Goal: Information Seeking & Learning: Learn about a topic

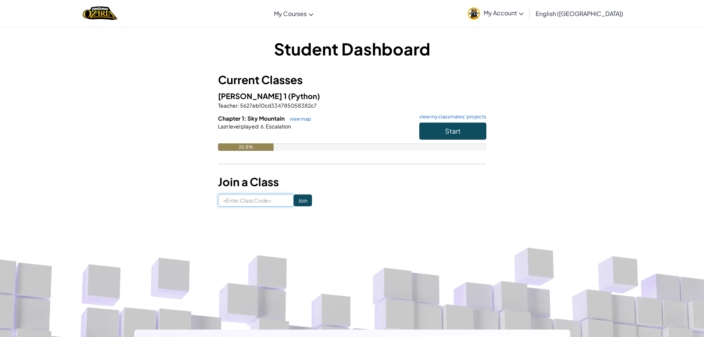
click at [263, 199] on input at bounding box center [256, 200] width 76 height 13
type input "FunDEskFoot"
click at [302, 200] on input "Join" at bounding box center [303, 200] width 18 height 12
click at [276, 203] on input at bounding box center [256, 200] width 76 height 13
type input "FunDeskFoot"
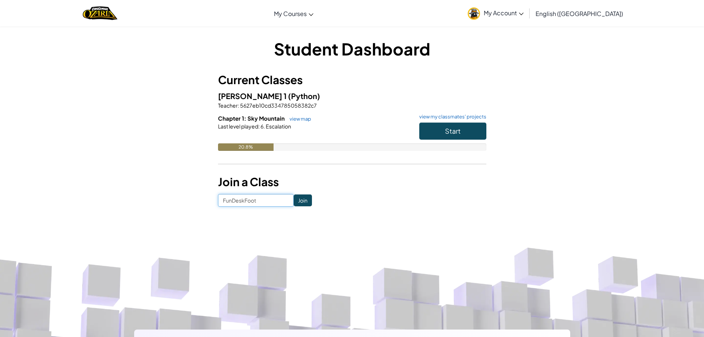
click at [302, 200] on input "Join" at bounding box center [303, 200] width 18 height 12
click at [437, 127] on button "Start" at bounding box center [452, 131] width 67 height 17
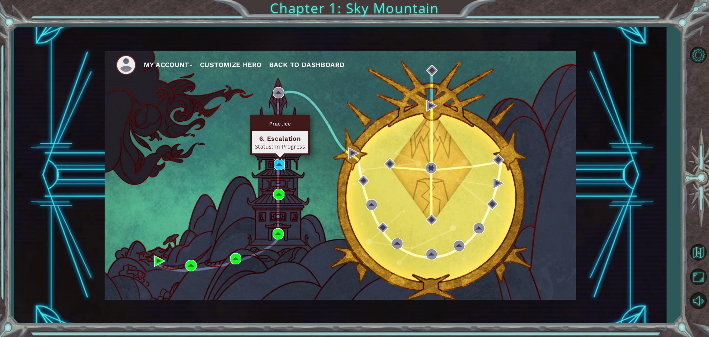
click at [278, 163] on img at bounding box center [279, 164] width 11 height 11
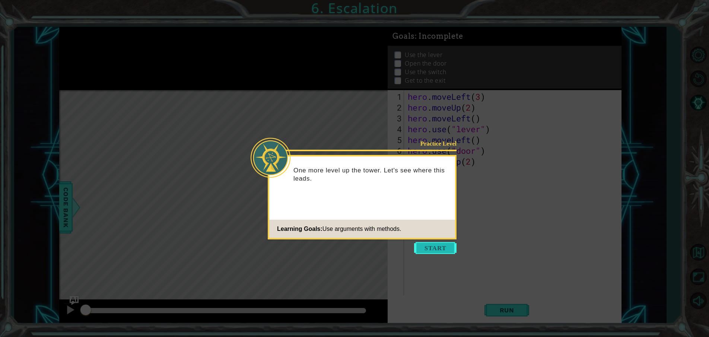
click at [425, 244] on button "Start" at bounding box center [435, 248] width 42 height 12
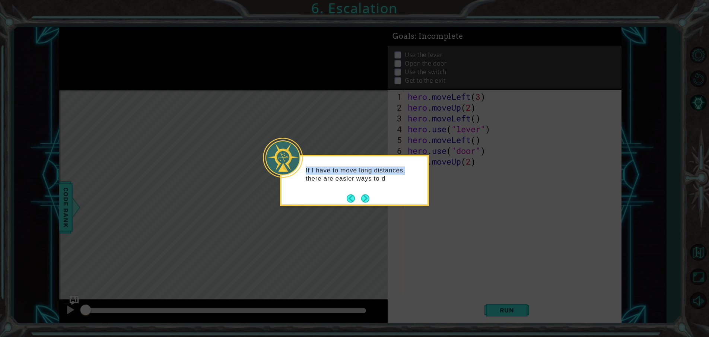
drag, startPoint x: 309, startPoint y: 170, endPoint x: 411, endPoint y: 174, distance: 101.8
drag, startPoint x: 305, startPoint y: 171, endPoint x: 363, endPoint y: 178, distance: 59.0
click at [424, 184] on div "If I have to move long distances, there are easier ways to do it." at bounding box center [355, 178] width 146 height 38
click at [393, 188] on div "If I have to move long distances, there are easier ways to do it." at bounding box center [355, 178] width 146 height 38
click at [368, 197] on button "Next" at bounding box center [365, 198] width 8 height 8
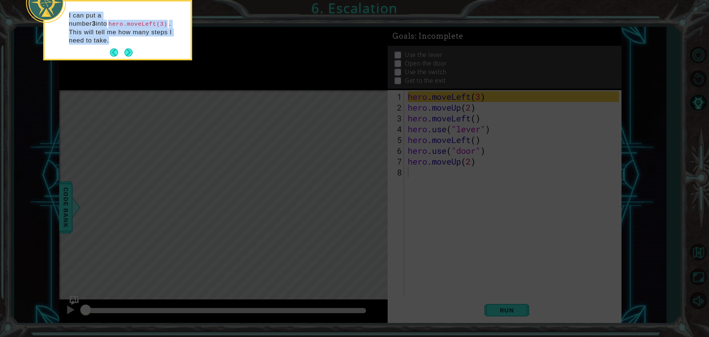
drag, startPoint x: 170, startPoint y: 42, endPoint x: 167, endPoint y: 54, distance: 12.7
click at [167, 54] on body "1 ההההההההההההההההההההההההההההההההההההההההההההההההההההההההההההההההההההההההההההה…" at bounding box center [354, 168] width 709 height 337
drag, startPoint x: 229, startPoint y: 39, endPoint x: 142, endPoint y: 39, distance: 87.2
click at [208, 41] on icon at bounding box center [354, 50] width 709 height 573
drag, startPoint x: 155, startPoint y: 38, endPoint x: 157, endPoint y: 45, distance: 6.8
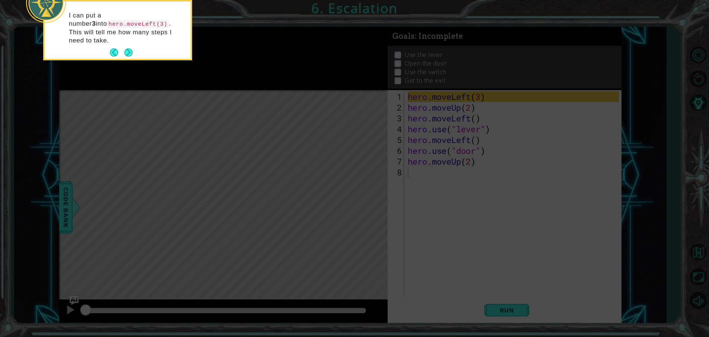
click at [157, 45] on div "I can put a number 3 into hero.moveLeft(3) . This will tell me how many steps I…" at bounding box center [118, 31] width 146 height 54
click at [171, 41] on div "I can put a number 3 into hero.moveLeft(3) . This will tell me how many steps I…" at bounding box center [118, 31] width 146 height 54
drag, startPoint x: 171, startPoint y: 38, endPoint x: 171, endPoint y: 42, distance: 4.1
click at [171, 42] on div "I can put a number 3 into hero.moveLeft(3) . This will tell me how many steps I…" at bounding box center [118, 31] width 146 height 54
click at [171, 45] on div "I can put a number 3 into hero.moveLeft(3) . This will tell me how many steps I…" at bounding box center [118, 31] width 146 height 54
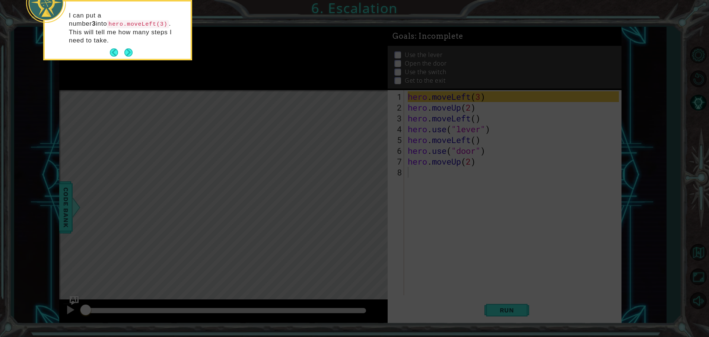
click at [172, 45] on div "I can put a number 3 into hero.moveLeft(3) . This will tell me how many steps I…" at bounding box center [118, 31] width 146 height 54
click at [172, 40] on div "I can put a number 3 into hero.moveLeft(3) . This will tell me how many steps I…" at bounding box center [118, 31] width 146 height 54
click at [172, 43] on div "I can put a number 3 into hero.moveLeft(3) . This will tell me how many steps I…" at bounding box center [118, 31] width 146 height 54
click at [130, 48] on button "Next" at bounding box center [128, 52] width 9 height 9
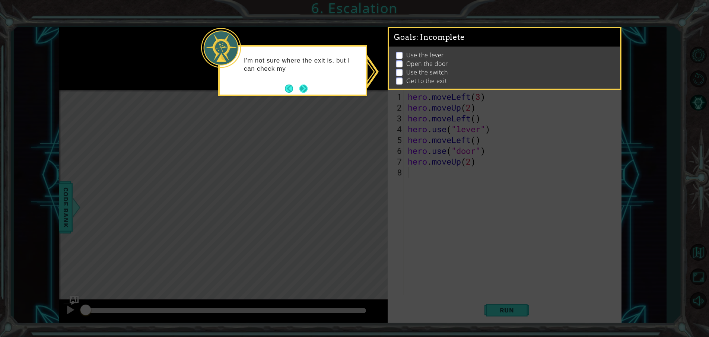
click at [303, 86] on button "Next" at bounding box center [304, 89] width 8 height 8
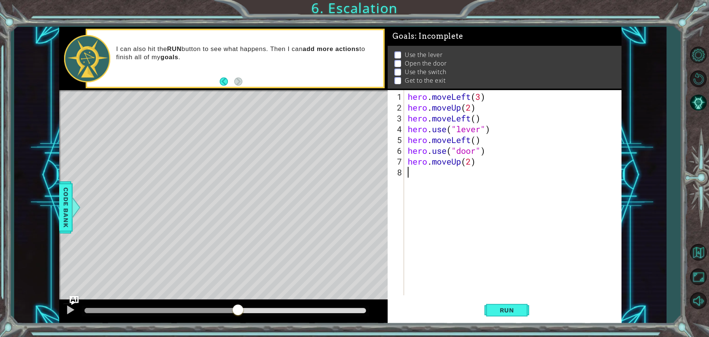
drag, startPoint x: 83, startPoint y: 312, endPoint x: 238, endPoint y: 309, distance: 154.6
click at [238, 309] on div at bounding box center [237, 310] width 13 height 13
drag, startPoint x: 238, startPoint y: 309, endPoint x: 35, endPoint y: 297, distance: 203.4
click at [29, 298] on div "1 ההההההההההההההההההההההההההההההההההההההההההההההההההההההההההההההההההההההההההההה…" at bounding box center [340, 175] width 653 height 297
click at [72, 312] on div at bounding box center [71, 310] width 10 height 10
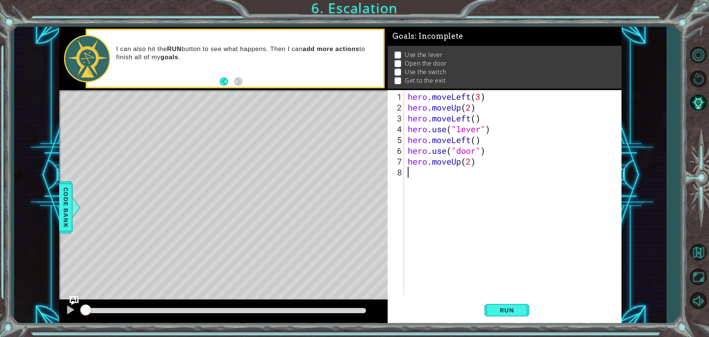
drag, startPoint x: 93, startPoint y: 309, endPoint x: 502, endPoint y: 296, distance: 409.7
click at [9, 307] on div "1 ההההההההההההההההההההההההההההההההההההההההההההההההההההההההההההההההההההההההההההה…" at bounding box center [354, 168] width 709 height 337
click at [515, 314] on span "Run" at bounding box center [507, 310] width 29 height 7
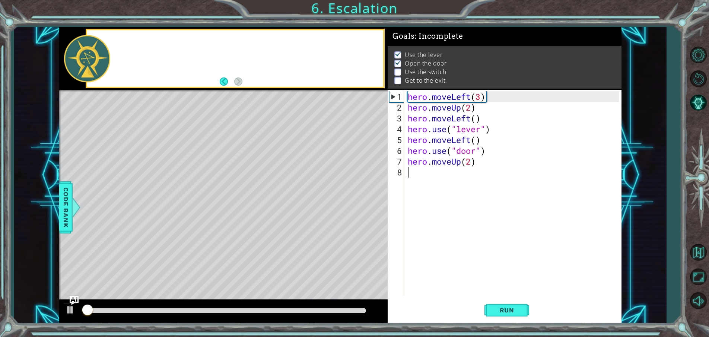
scroll to position [4, 0]
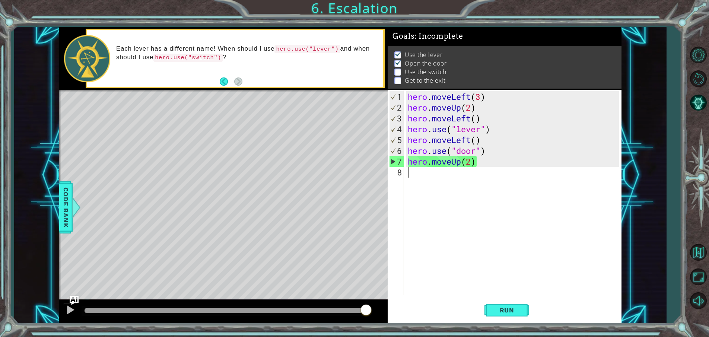
drag, startPoint x: 146, startPoint y: 311, endPoint x: 395, endPoint y: 307, distance: 248.9
click at [395, 307] on div "1 ההההההההההההההההההההההההההההההההההההההההההההההההההההההההההההההההההההההההההההה…" at bounding box center [340, 175] width 562 height 297
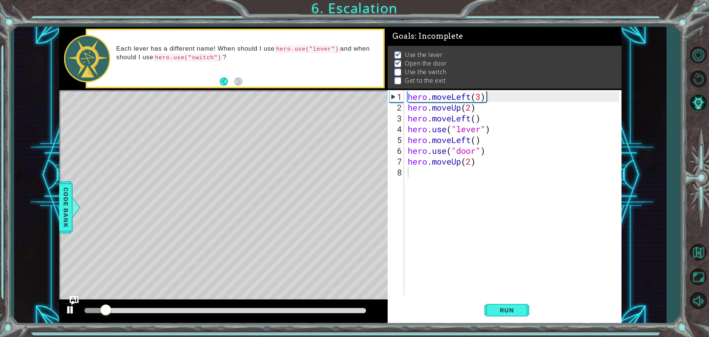
click at [70, 310] on div at bounding box center [71, 310] width 10 height 10
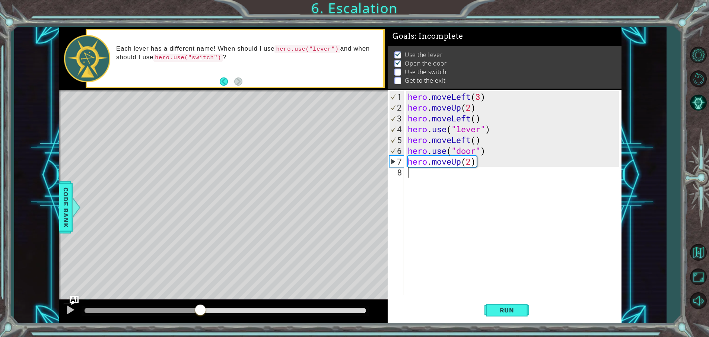
drag, startPoint x: 109, startPoint y: 308, endPoint x: 201, endPoint y: 298, distance: 92.5
click at [201, 298] on div "methods hero moveDown(steps) moveUp(steps) moveLeft(steps) moveRight(steps) use…" at bounding box center [340, 175] width 562 height 297
click at [417, 175] on div "hero . moveLeft ( 3 ) hero . moveUp ( 2 ) hero . moveLeft ( ) hero . use ( "lev…" at bounding box center [514, 204] width 216 height 227
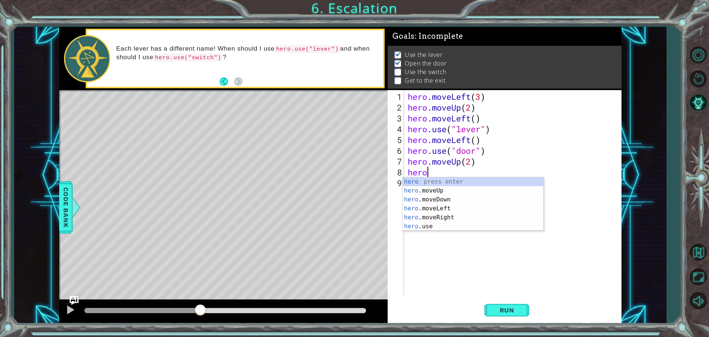
scroll to position [0, 1]
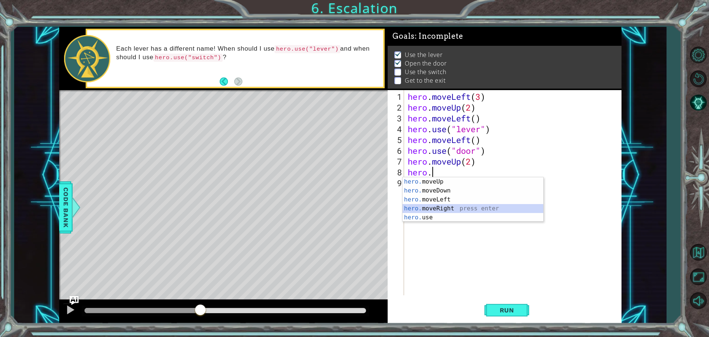
click at [428, 208] on div "hero. moveUp press enter hero. moveDown press enter hero. moveLeft press enter …" at bounding box center [473, 208] width 141 height 63
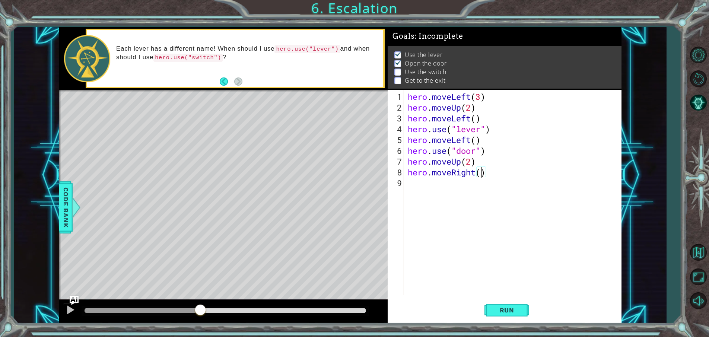
type textarea "hero.moveRight(2)"
click at [423, 184] on div "hero . moveLeft ( 3 ) hero . moveUp ( 2 ) hero . moveLeft ( ) hero . use ( "lev…" at bounding box center [514, 204] width 216 height 227
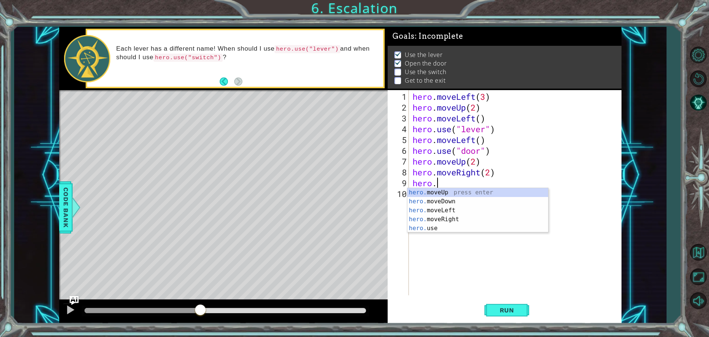
scroll to position [0, 1]
click at [429, 228] on div "hero. moveUp press enter hero. moveDown press enter hero. moveLeft press enter …" at bounding box center [478, 219] width 141 height 63
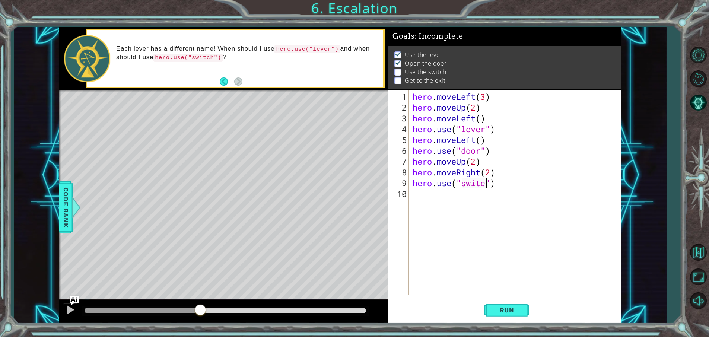
type textarea "hero.use("switch")"
click at [421, 199] on div "hero . moveLeft ( 3 ) hero . moveUp ( 2 ) hero . moveLeft ( ) hero . use ( "lev…" at bounding box center [517, 204] width 212 height 227
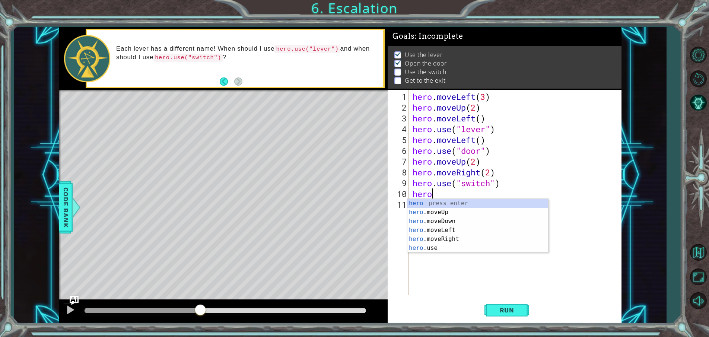
scroll to position [0, 1]
click at [431, 228] on div "hero. moveUp press enter hero. moveDown press enter hero. moveLeft press enter …" at bounding box center [478, 230] width 141 height 63
type textarea "hero.moveRight(1)"
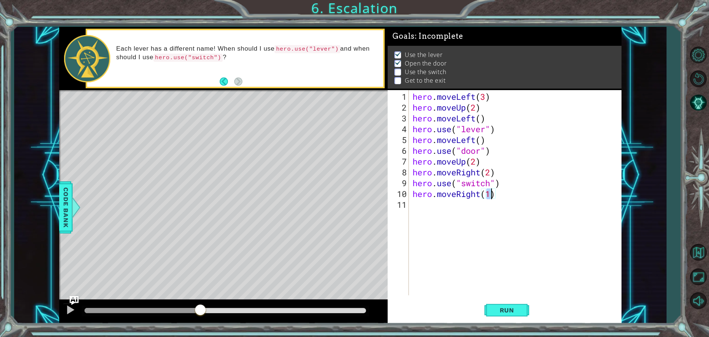
click at [420, 211] on div "hero . moveLeft ( 3 ) hero . moveUp ( 2 ) hero . moveLeft ( ) hero . use ( "lev…" at bounding box center [517, 204] width 212 height 227
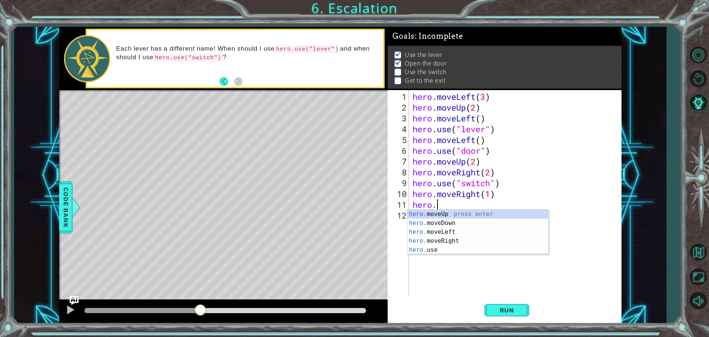
type textarea "hero.moveUp(1)"
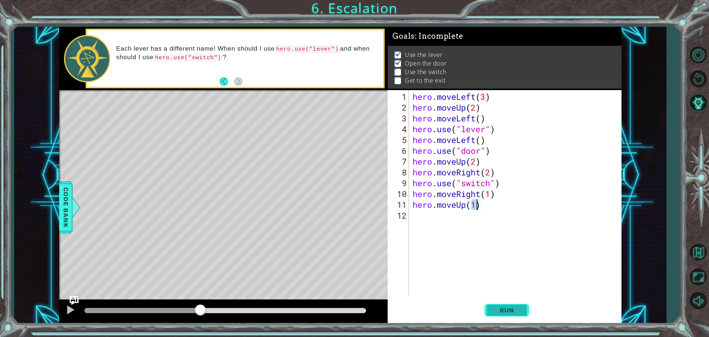
click at [516, 309] on span "Run" at bounding box center [507, 310] width 29 height 7
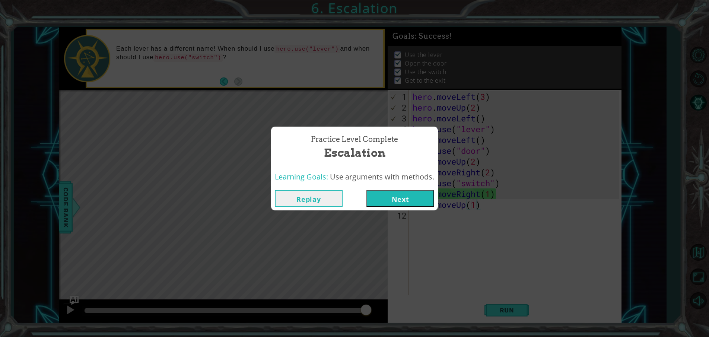
click at [395, 200] on button "Next" at bounding box center [401, 198] width 68 height 17
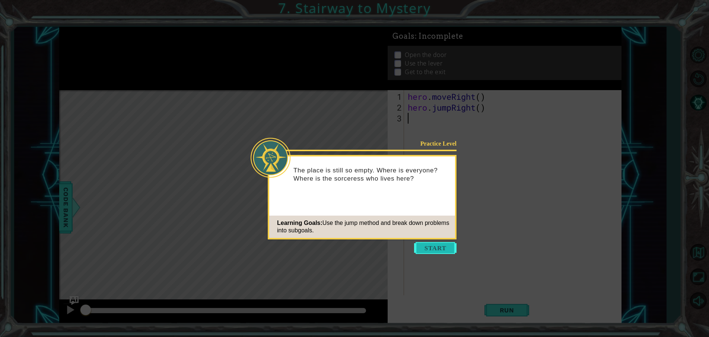
click at [437, 249] on button "Start" at bounding box center [435, 248] width 42 height 12
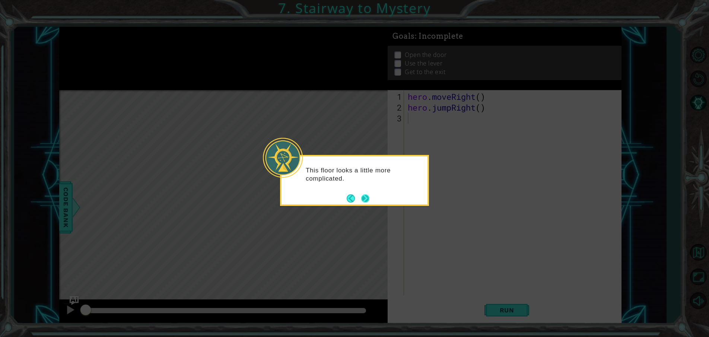
click at [366, 197] on button "Next" at bounding box center [365, 198] width 9 height 9
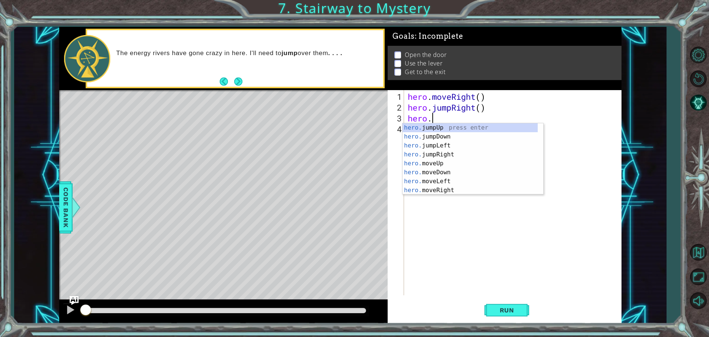
scroll to position [0, 1]
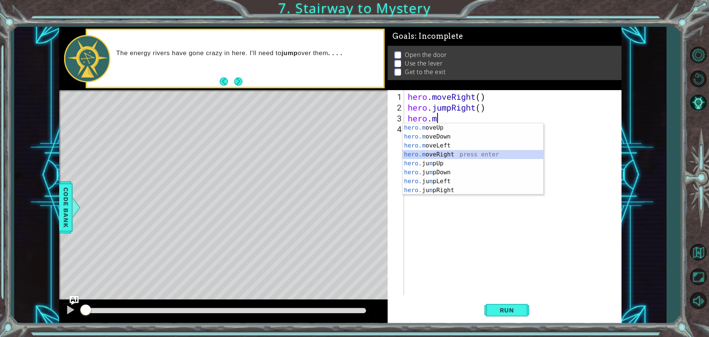
click at [434, 155] on div "hero.m oveUp press enter hero.m oveDown press enter hero.m oveLeft press enter …" at bounding box center [473, 167] width 141 height 89
type textarea "hero.moveRight(1)"
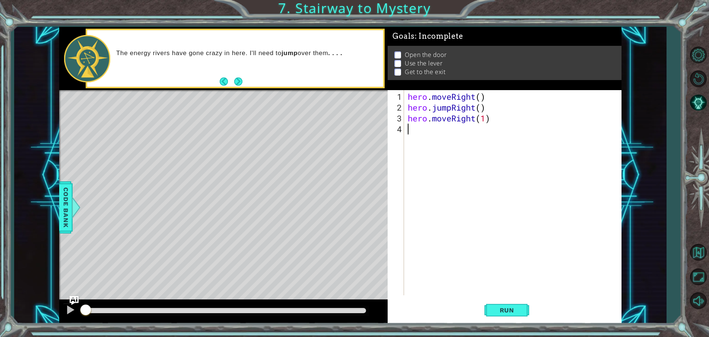
click at [420, 135] on div "hero . moveRight ( ) hero . jumpRight ( ) hero . moveRight ( 1 )" at bounding box center [514, 204] width 216 height 227
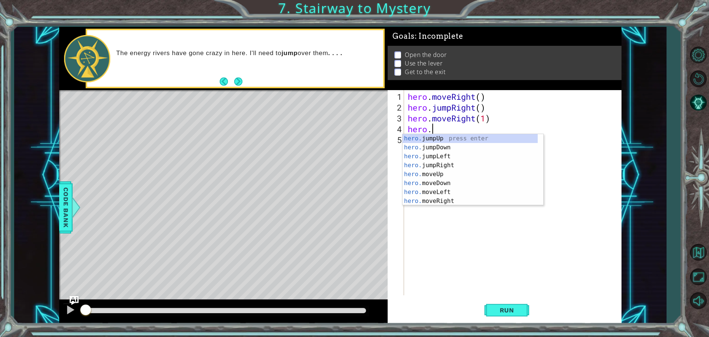
scroll to position [0, 1]
click at [416, 173] on div "hero. jumpUp press enter hero. jumpDown press enter hero. jumpLeft press enter …" at bounding box center [470, 178] width 135 height 89
type textarea "hero.moveUp(1)"
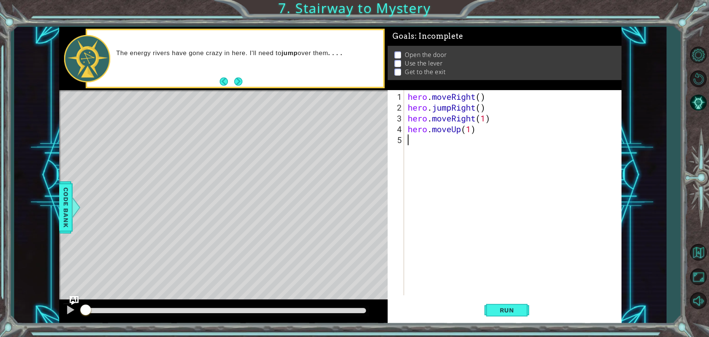
click at [413, 139] on div "hero . moveRight ( ) hero . jumpRight ( ) hero . moveRight ( 1 ) hero . moveUp …" at bounding box center [514, 204] width 216 height 227
drag, startPoint x: 414, startPoint y: 151, endPoint x: 417, endPoint y: 148, distance: 4.2
click at [414, 151] on div "hero.use press enter" at bounding box center [473, 158] width 141 height 27
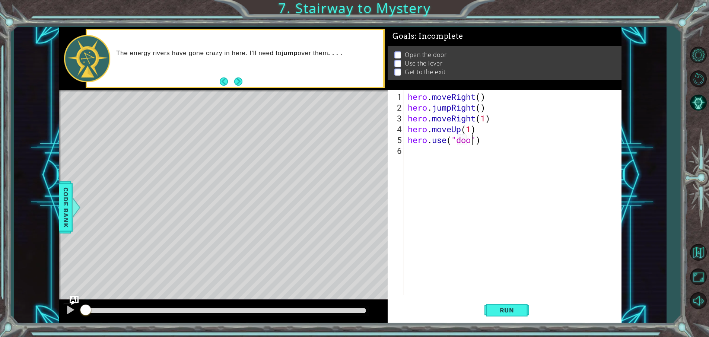
type textarea "hero.use("door")"
click at [411, 159] on div "hero . moveRight ( ) hero . jumpRight ( ) hero . moveRight ( 1 ) hero . moveUp …" at bounding box center [514, 204] width 216 height 227
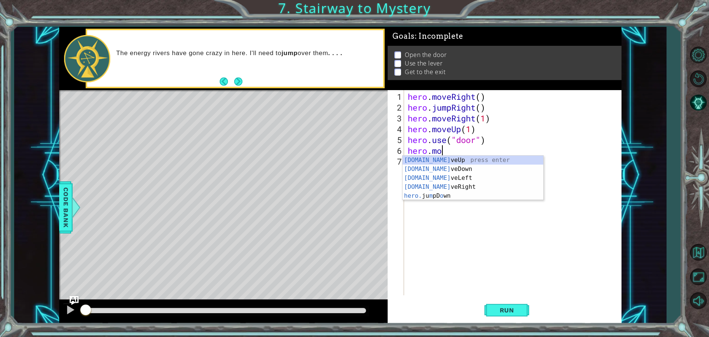
scroll to position [0, 1]
type textarea "hero.moveUp(1)"
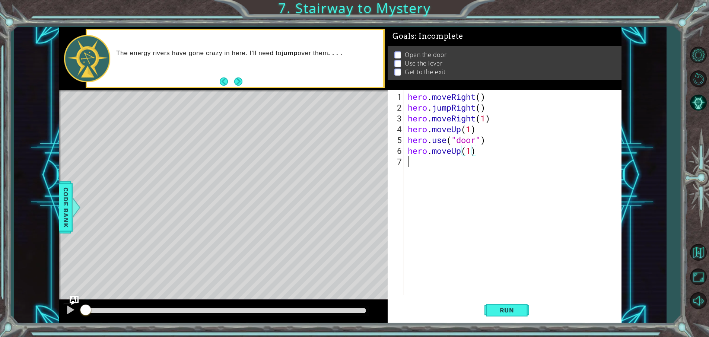
click at [440, 162] on div "hero . moveRight ( ) hero . jumpRight ( ) hero . moveRight ( 1 ) hero . moveUp …" at bounding box center [514, 204] width 216 height 227
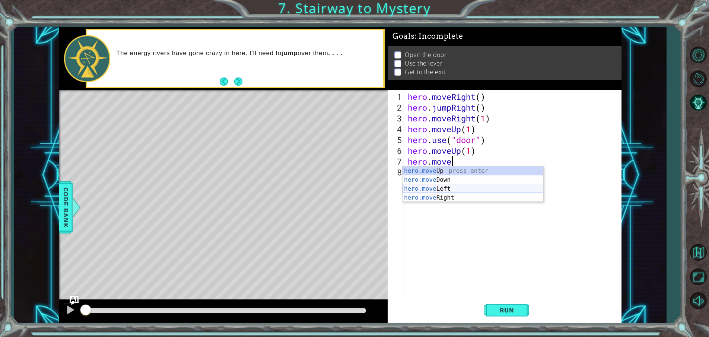
click at [433, 187] on div "hero.move Up press enter hero.move Down press enter hero.move Left press enter …" at bounding box center [473, 194] width 141 height 54
type textarea "hero.moveLeft(1)"
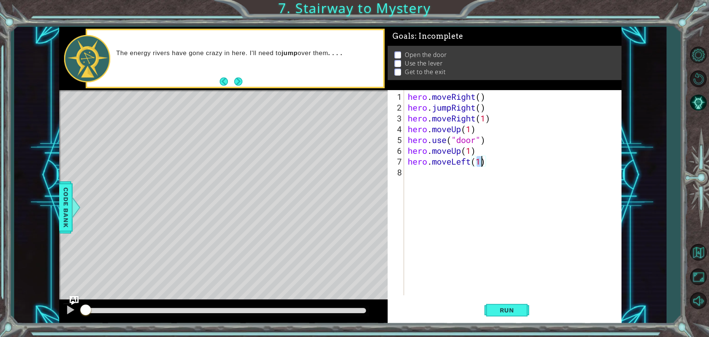
click at [435, 180] on div "hero . moveRight ( ) hero . jumpRight ( ) hero . moveRight ( 1 ) hero . moveUp …" at bounding box center [514, 204] width 216 height 227
click at [451, 180] on div "hero.use press enter" at bounding box center [473, 190] width 141 height 27
type textarea "hero.use("lever")"
click at [432, 191] on div "hero . moveRight ( ) hero . jumpRight ( ) hero . moveRight ( 1 ) hero . moveUp …" at bounding box center [514, 204] width 216 height 227
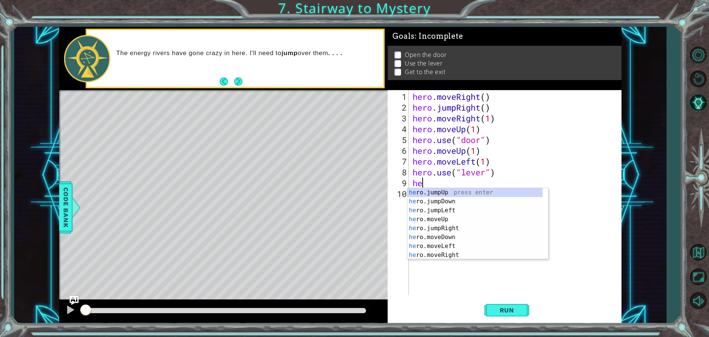
scroll to position [0, 0]
type textarea "hero."
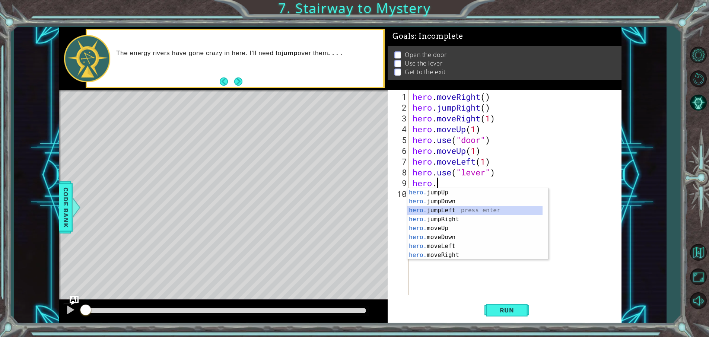
click at [450, 213] on div "hero. jumpUp press enter hero. jumpDown press enter hero. jumpLeft press enter …" at bounding box center [475, 232] width 135 height 89
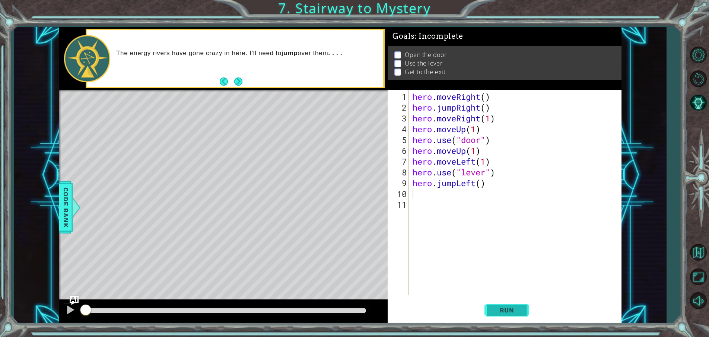
click at [495, 309] on span "Run" at bounding box center [507, 310] width 29 height 7
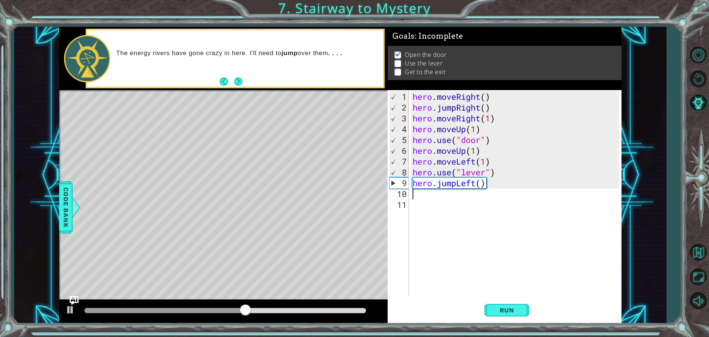
click at [477, 152] on div "hero . moveRight ( ) hero . jumpRight ( ) hero . moveRight ( 1 ) hero . moveUp …" at bounding box center [517, 204] width 212 height 227
drag, startPoint x: 477, startPoint y: 152, endPoint x: 472, endPoint y: 151, distance: 4.1
click at [472, 151] on div "hero . moveRight ( ) hero . jumpRight ( ) hero . moveRight ( 1 ) hero . moveUp …" at bounding box center [517, 204] width 212 height 227
type textarea "hero.moveUp(2)"
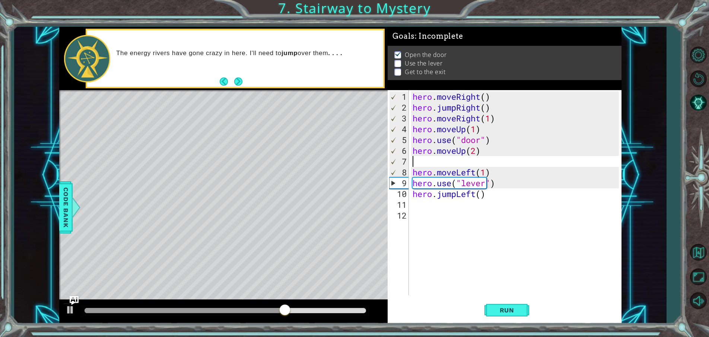
type textarea "hero.moveUp(2)"
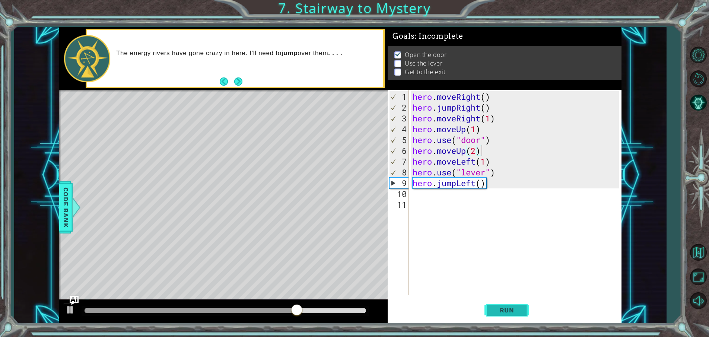
click at [503, 306] on button "Run" at bounding box center [507, 310] width 45 height 23
click at [423, 194] on div "hero . moveRight ( ) hero . jumpRight ( ) hero . moveRight ( 1 ) hero . moveUp …" at bounding box center [517, 204] width 212 height 227
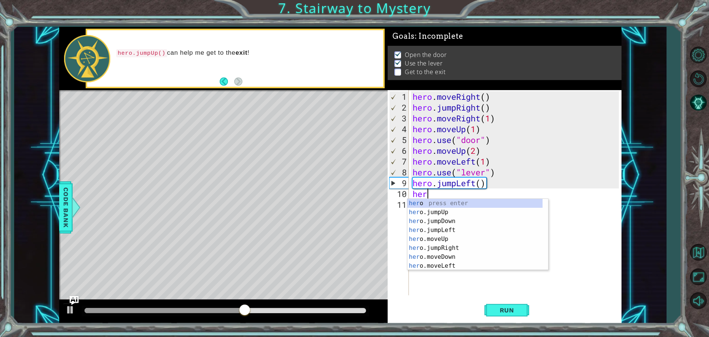
scroll to position [0, 0]
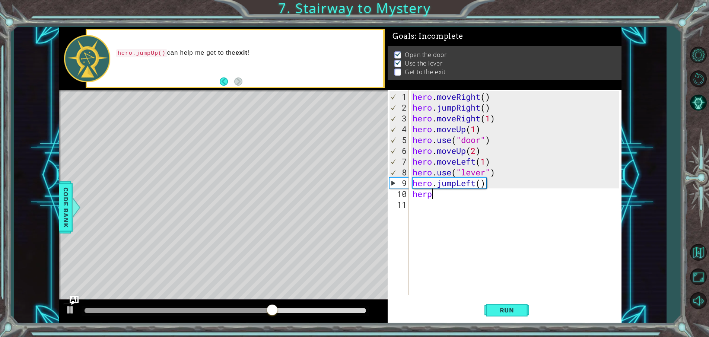
drag, startPoint x: 446, startPoint y: 192, endPoint x: 446, endPoint y: 196, distance: 4.1
click at [446, 193] on div "hero . moveRight ( ) hero . jumpRight ( ) hero . moveRight ( 1 ) hero . moveUp …" at bounding box center [517, 204] width 212 height 227
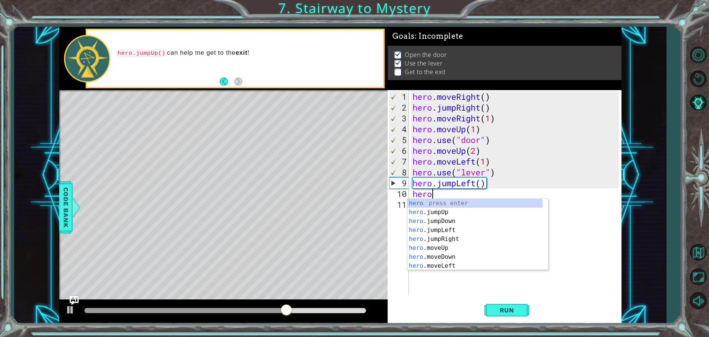
type textarea "hero."
click at [438, 203] on div "hero. jumpUp press enter hero. jumpDown press enter hero. jumpLeft press enter …" at bounding box center [475, 243] width 135 height 89
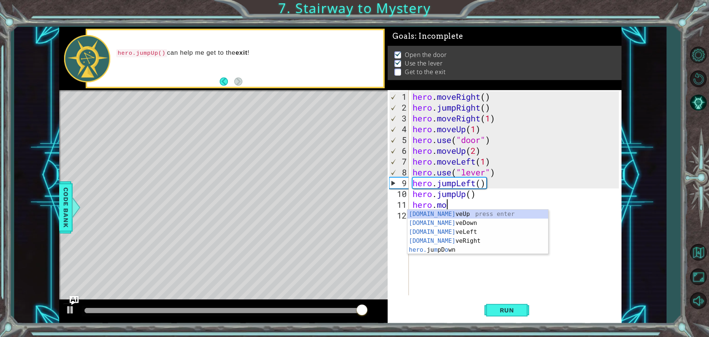
scroll to position [0, 1]
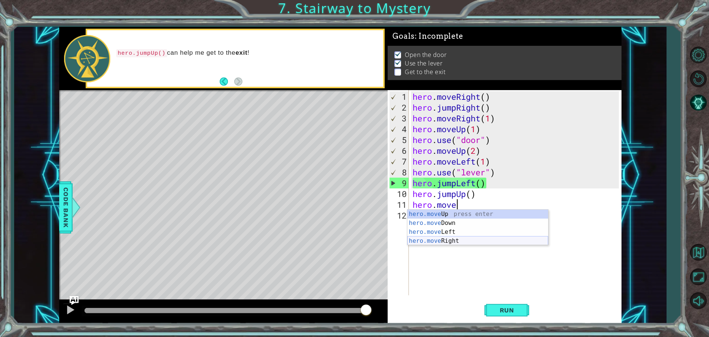
click at [430, 241] on div "hero.move Up press enter hero.move Down press enter hero.move Left press enter …" at bounding box center [478, 237] width 141 height 54
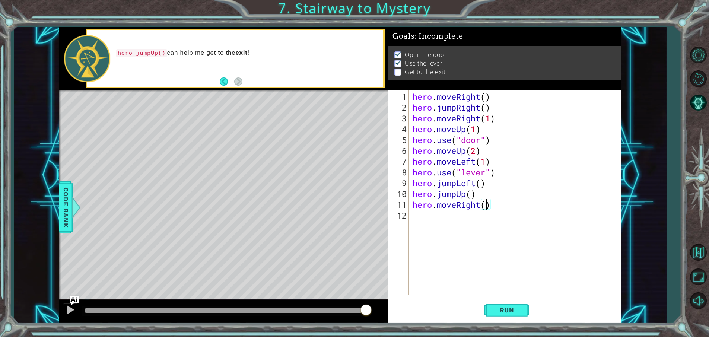
type textarea "hero.moveRight(2)"
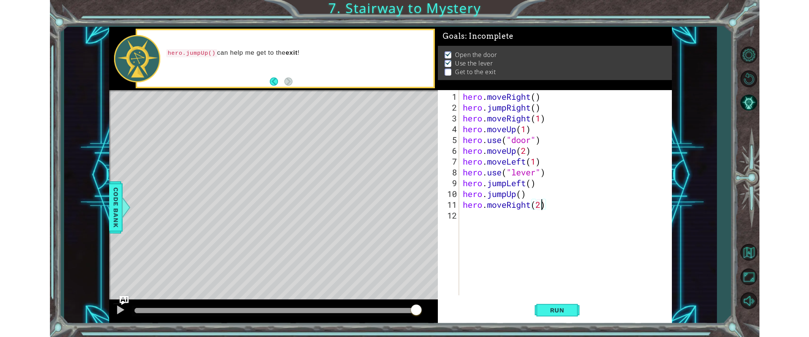
scroll to position [0, 0]
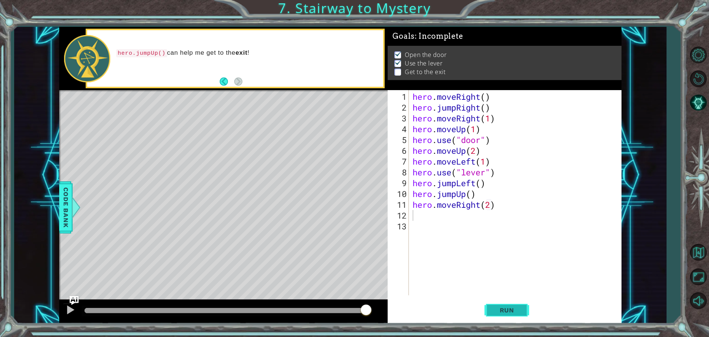
click at [499, 308] on span "Run" at bounding box center [507, 310] width 29 height 7
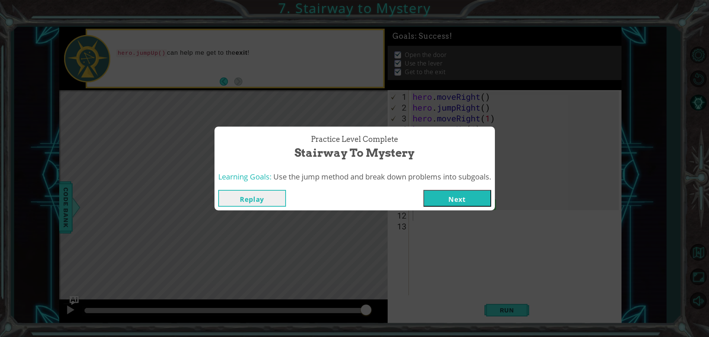
click at [473, 192] on button "Next" at bounding box center [458, 198] width 68 height 17
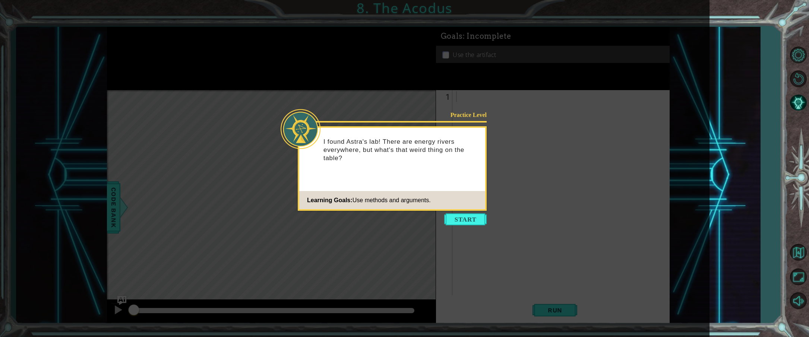
click at [462, 218] on button "Start" at bounding box center [465, 219] width 42 height 12
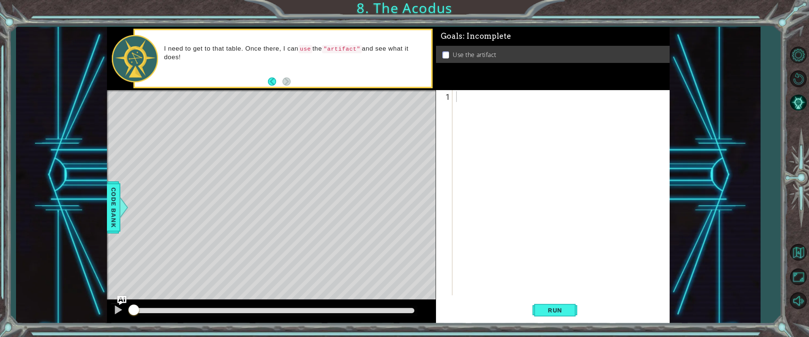
drag, startPoint x: 318, startPoint y: 49, endPoint x: 323, endPoint y: 51, distance: 4.8
click at [323, 51] on p "I need to get to that table. Once there, I can use the "artifact" and see what …" at bounding box center [295, 53] width 262 height 17
drag, startPoint x: 323, startPoint y: 51, endPoint x: 331, endPoint y: 50, distance: 8.7
click at [331, 50] on p "I need to get to that table. Once there, I can use the "artifact" and see what …" at bounding box center [295, 53] width 262 height 17
click at [274, 72] on div "I need to get to that table. Once there, I can use the "artifact" and see what …" at bounding box center [295, 58] width 272 height 35
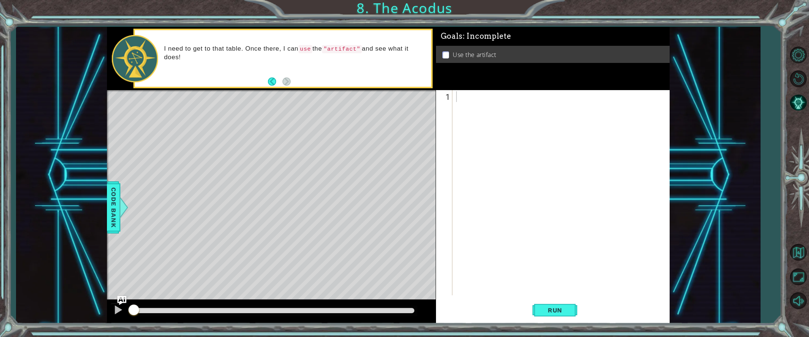
click at [463, 96] on div at bounding box center [563, 204] width 216 height 227
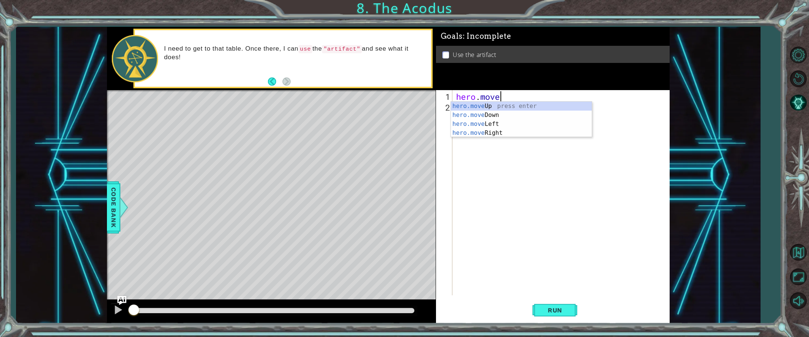
scroll to position [0, 2]
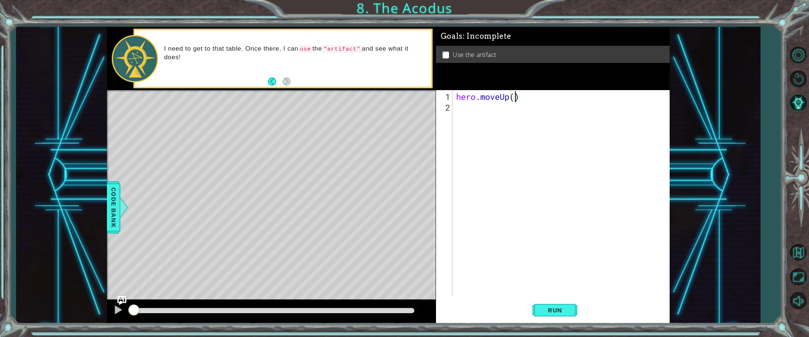
type textarea "hero.moveUp(2)"
click at [478, 109] on div "hero . moveUp ( 2 )" at bounding box center [563, 204] width 216 height 227
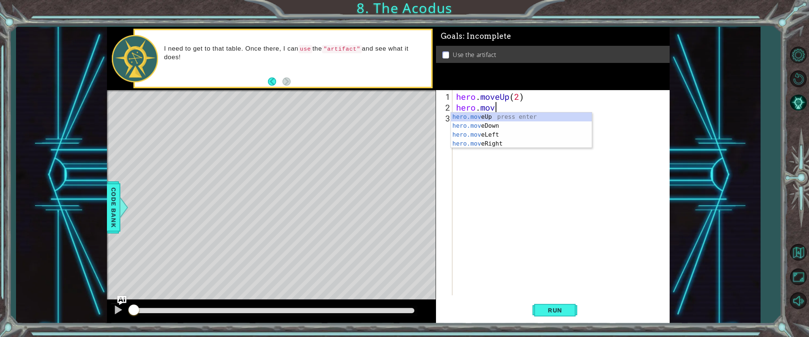
scroll to position [0, 1]
click at [468, 136] on div "hero.move Up press enter hero.move Down press enter hero.move Left press enter …" at bounding box center [521, 140] width 141 height 54
type textarea "hero.moveLeft(1)"
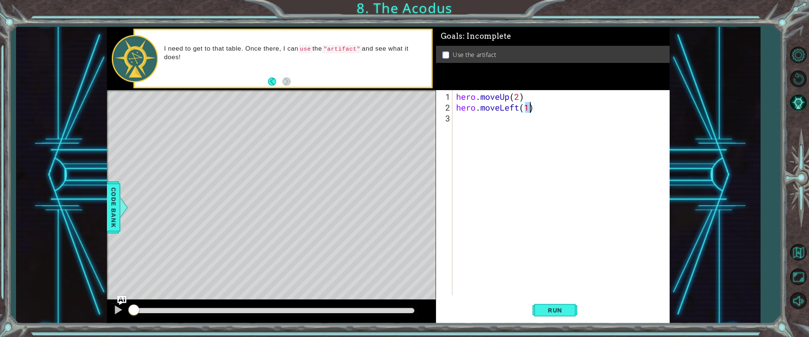
click at [476, 124] on div "hero . moveUp ( 2 ) hero . moveLeft ( 1 )" at bounding box center [563, 204] width 216 height 227
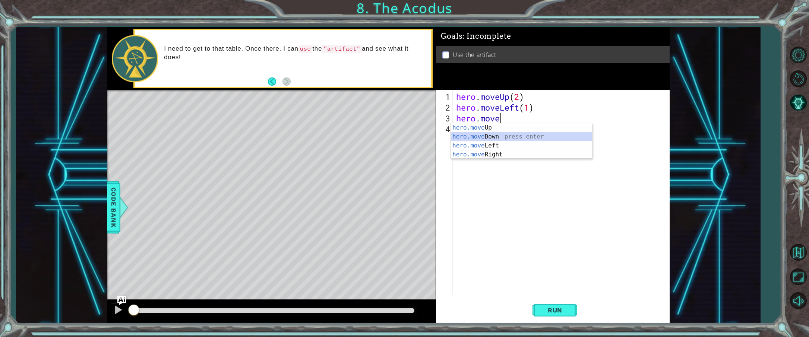
click at [484, 135] on div "hero.move Up press enter hero.move Down press enter hero.move Left press enter …" at bounding box center [521, 150] width 141 height 54
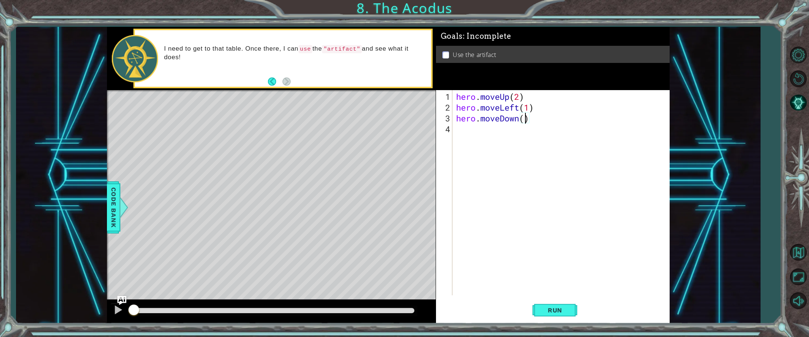
type textarea "hero.moveDown(2)"
click at [455, 129] on div "hero . moveUp ( 2 ) hero . moveLeft ( 1 ) hero . moveDown ( 2 )" at bounding box center [563, 204] width 216 height 227
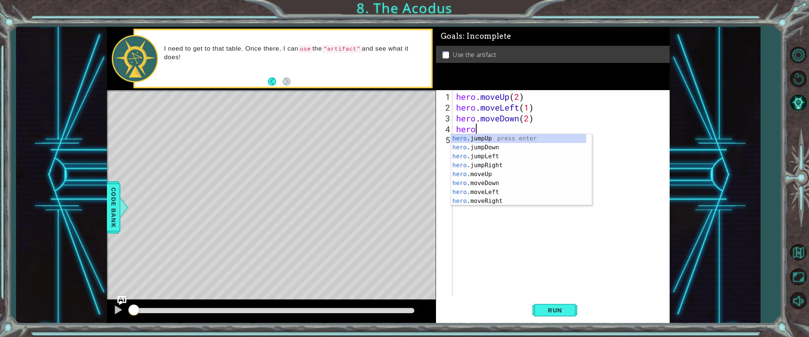
scroll to position [0, 1]
type textarea "hero.j"
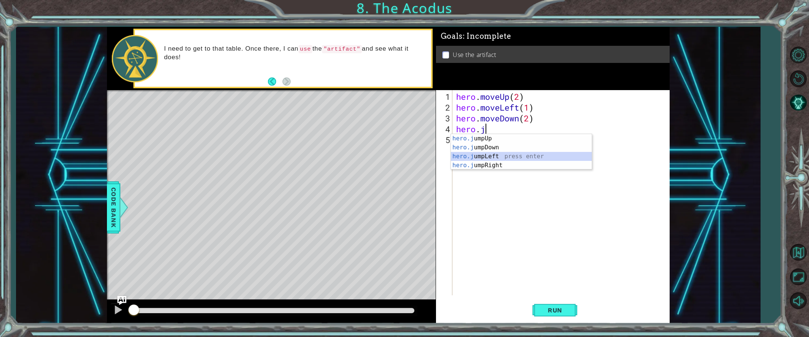
drag, startPoint x: 484, startPoint y: 155, endPoint x: 485, endPoint y: 151, distance: 4.4
click at [484, 155] on div "hero.j umpUp press enter hero.j umpDown press enter hero.j umpLeft press enter …" at bounding box center [521, 161] width 141 height 54
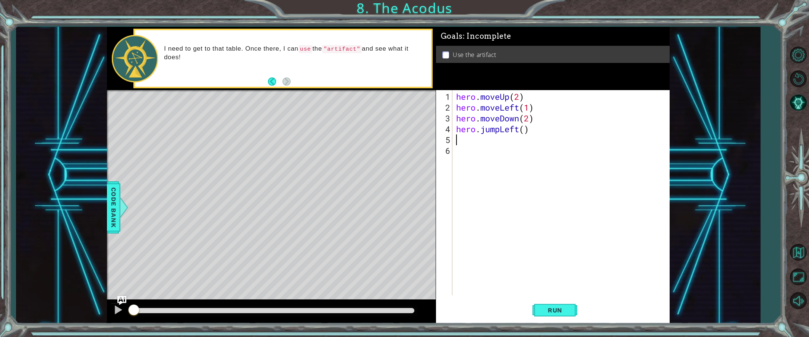
click at [525, 127] on div "hero . moveUp ( 2 ) hero . moveLeft ( 1 ) hero . moveDown ( 2 ) hero . jumpLeft…" at bounding box center [563, 204] width 216 height 227
type textarea "hero.jumpLeft(1)"
click at [515, 139] on div "hero . moveUp ( 2 ) hero . moveLeft ( 1 ) hero . moveDown ( 2 ) hero . jumpLeft…" at bounding box center [563, 204] width 216 height 227
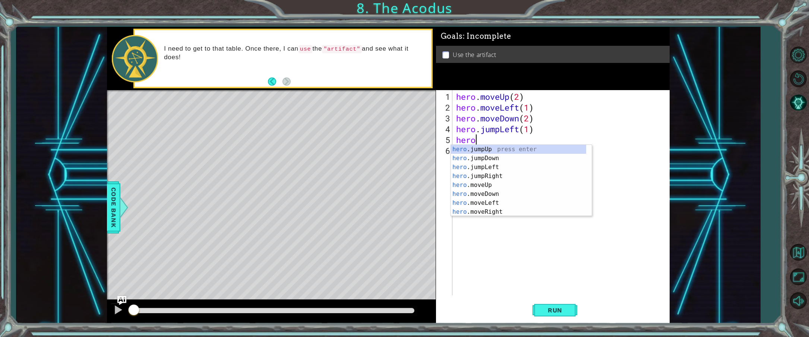
type textarea "hero."
click at [505, 150] on div "hero. jumpUp press enter hero. jumpDown press enter hero. jumpLeft press enter …" at bounding box center [518, 189] width 135 height 89
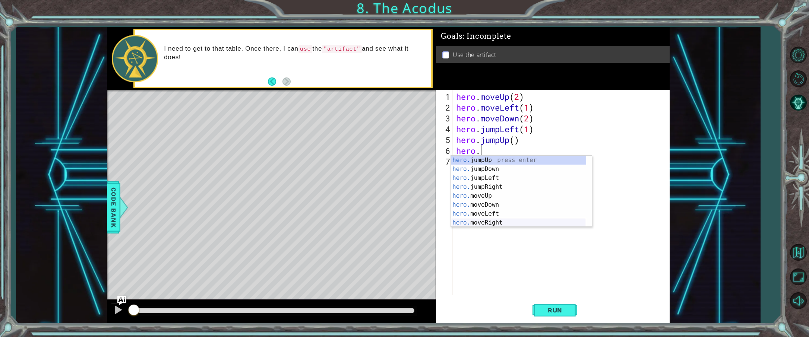
click at [492, 222] on div "hero. jumpUp press enter hero. jumpDown press enter hero. jumpLeft press enter …" at bounding box center [518, 200] width 135 height 89
type textarea "hero.moveRight(1)"
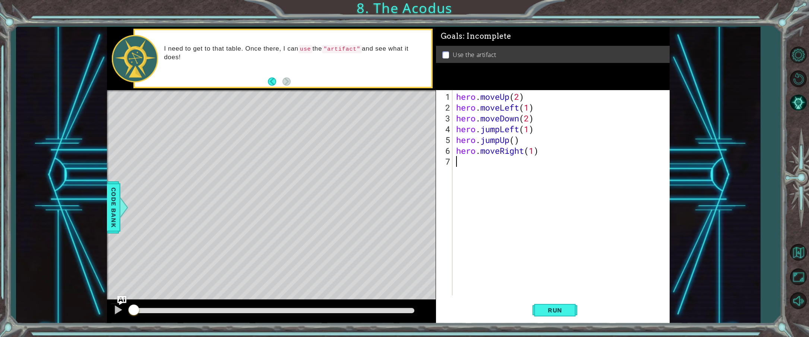
click at [467, 164] on div "hero . moveUp ( 2 ) hero . moveLeft ( 1 ) hero . moveDown ( 2 ) hero . jumpLeft…" at bounding box center [563, 204] width 216 height 227
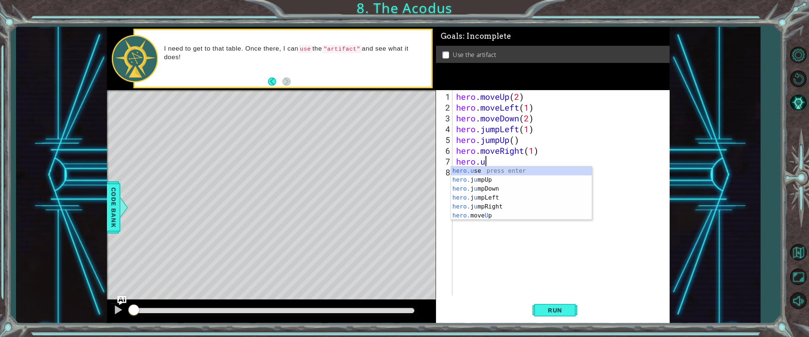
scroll to position [0, 1]
click at [461, 172] on div "hero.use press enter" at bounding box center [521, 180] width 141 height 27
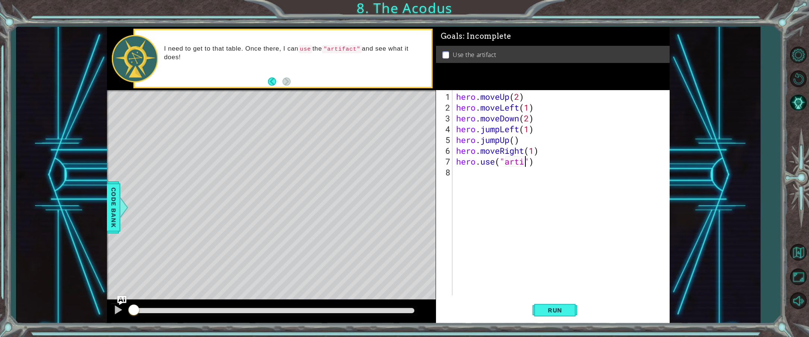
scroll to position [0, 3]
type textarea "hero.use("artifact")"
click at [548, 308] on span "Run" at bounding box center [554, 310] width 29 height 7
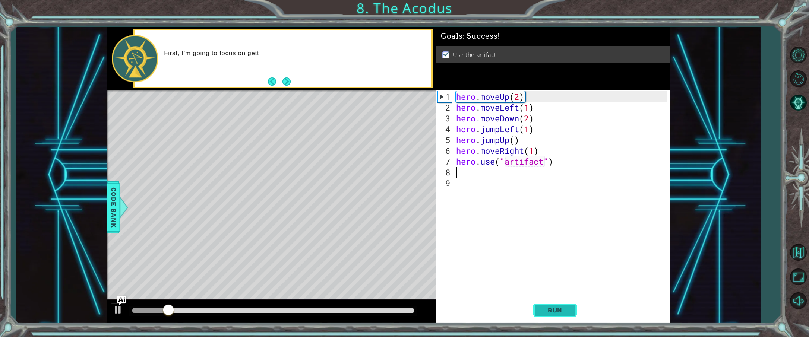
type textarea "."
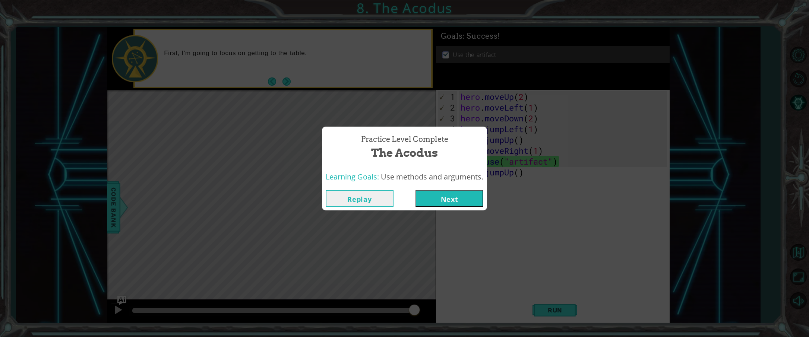
click at [452, 199] on button "Next" at bounding box center [449, 198] width 68 height 17
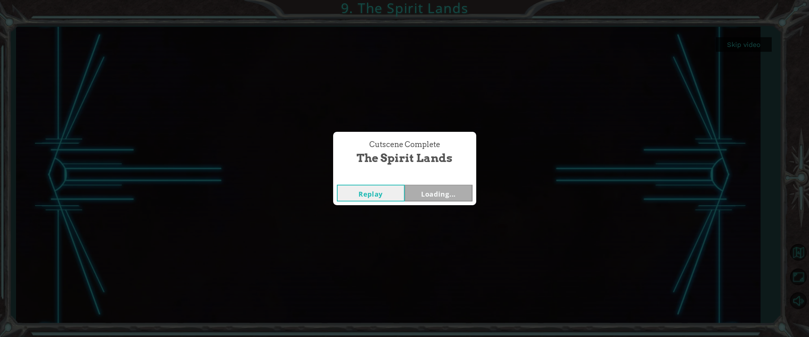
click at [222, 156] on div "Cutscene Complete The Spirit Lands Replay Loading..." at bounding box center [404, 168] width 809 height 337
click at [438, 199] on button "Next" at bounding box center [439, 193] width 68 height 17
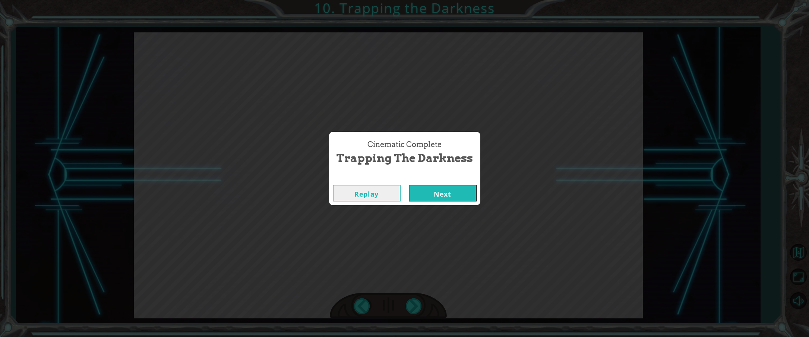
drag, startPoint x: 451, startPoint y: 194, endPoint x: 474, endPoint y: 197, distance: 22.9
click at [449, 194] on button "Next" at bounding box center [443, 193] width 68 height 17
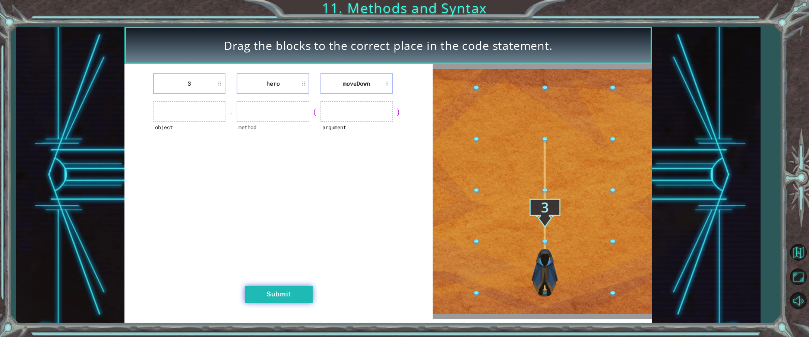
click at [294, 291] on button "Submit" at bounding box center [279, 294] width 68 height 17
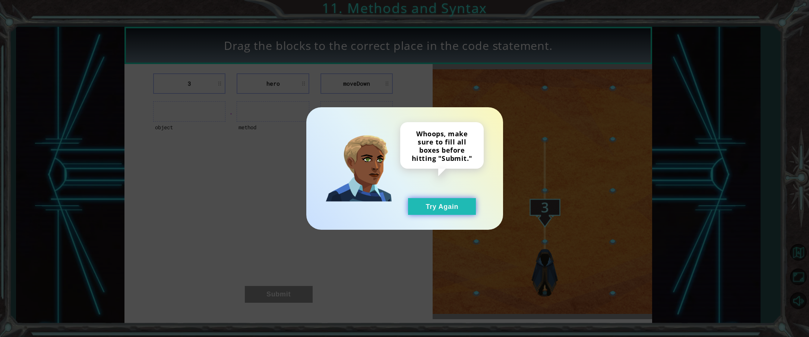
click at [453, 211] on button "Try Again" at bounding box center [442, 206] width 68 height 17
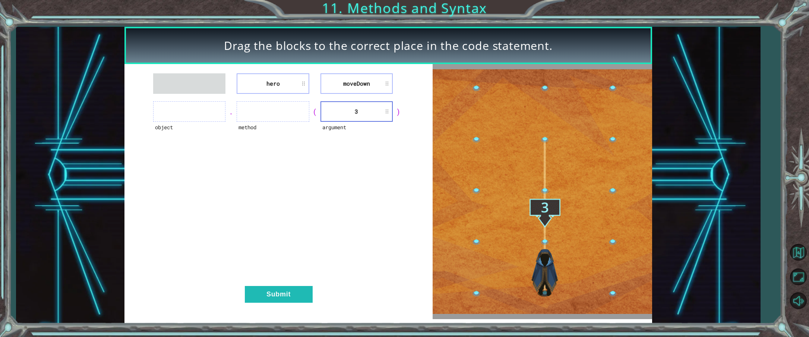
drag, startPoint x: 355, startPoint y: 86, endPoint x: 320, endPoint y: 98, distance: 37.2
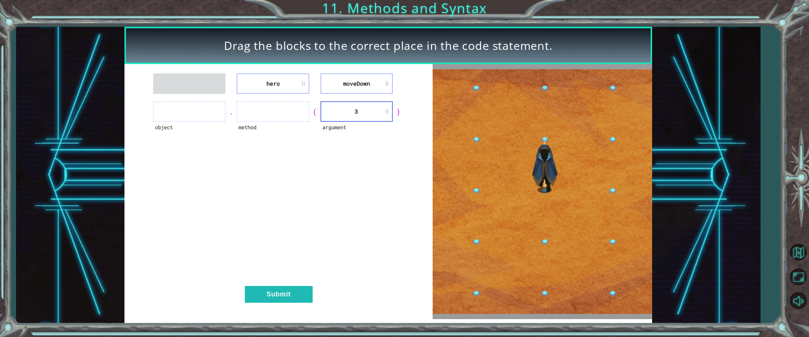
click at [320, 98] on div "hero moveDown object . method ( argument 3 ) Submit" at bounding box center [278, 191] width 308 height 255
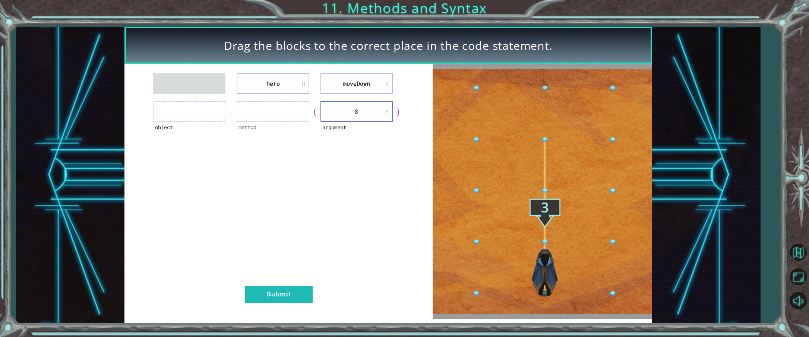
drag, startPoint x: 382, startPoint y: 83, endPoint x: 329, endPoint y: 93, distance: 53.8
click at [323, 95] on div "hero moveDown object . method ( argument 3 ) Submit" at bounding box center [278, 191] width 308 height 255
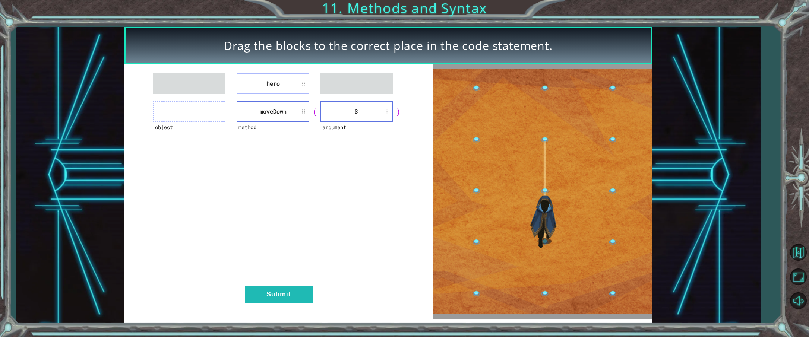
drag, startPoint x: 290, startPoint y: 81, endPoint x: 194, endPoint y: 120, distance: 103.5
click at [194, 120] on div "hero object . method moveDown ( argument 3 ) Submit" at bounding box center [278, 191] width 308 height 255
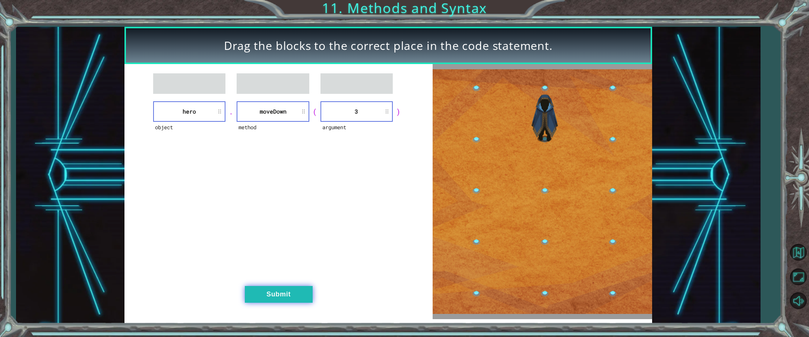
click at [289, 289] on button "Submit" at bounding box center [279, 294] width 68 height 17
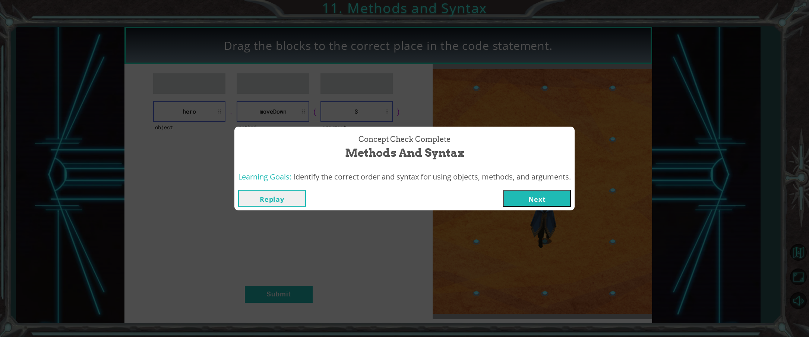
click at [520, 196] on button "Next" at bounding box center [537, 198] width 68 height 17
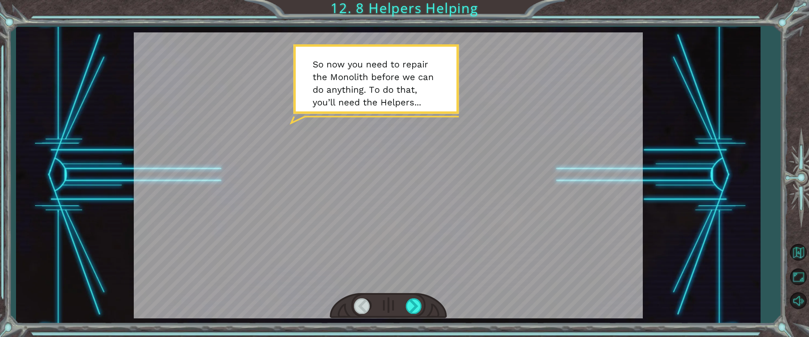
click at [443, 147] on div at bounding box center [388, 175] width 509 height 286
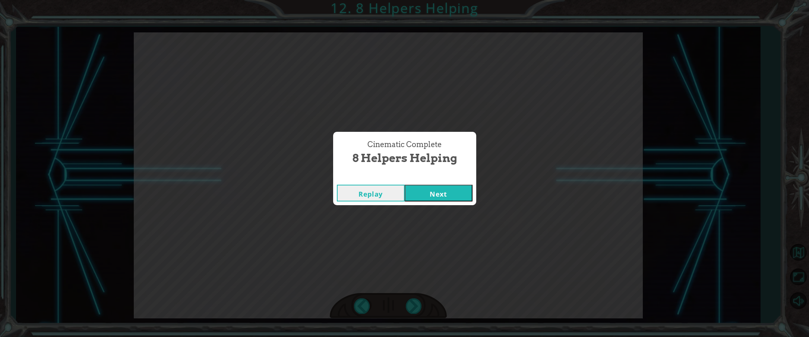
click at [398, 83] on div "Cinematic Complete 8 Helpers Helping Replay Next" at bounding box center [404, 168] width 809 height 337
click at [444, 193] on button "Next" at bounding box center [439, 193] width 68 height 17
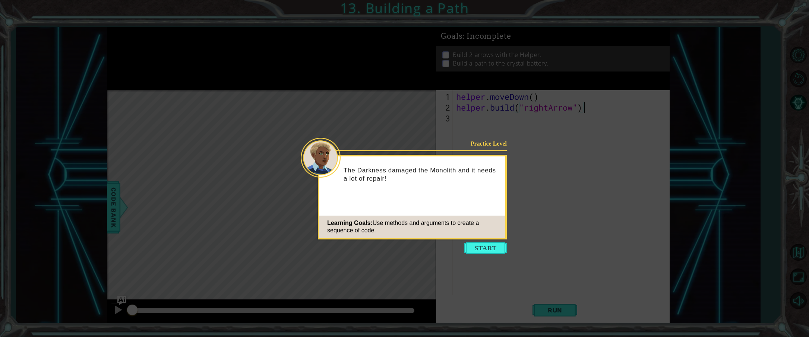
drag, startPoint x: 483, startPoint y: 250, endPoint x: 482, endPoint y: 246, distance: 4.2
click at [483, 247] on button "Start" at bounding box center [485, 248] width 42 height 12
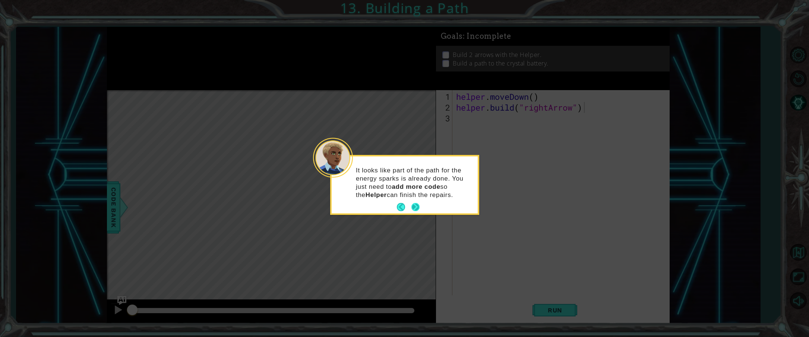
click at [418, 206] on button "Next" at bounding box center [415, 207] width 8 height 8
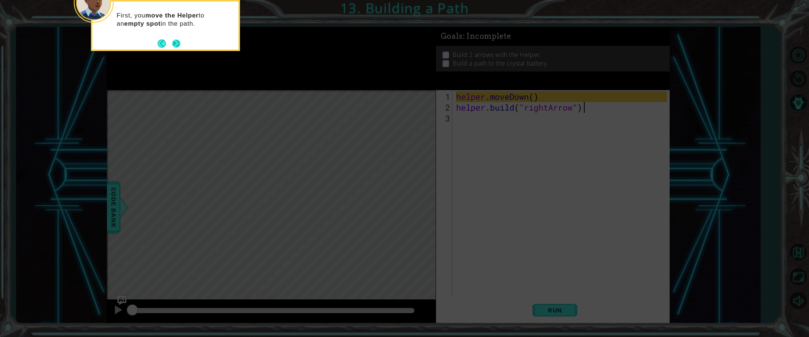
click at [177, 47] on button "Next" at bounding box center [176, 43] width 8 height 8
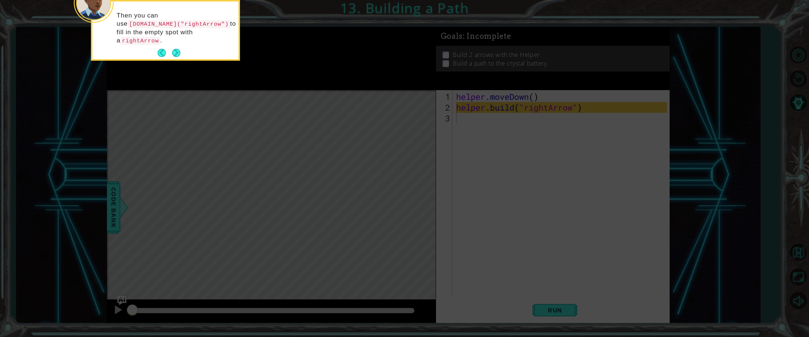
click at [174, 49] on button "Next" at bounding box center [176, 53] width 9 height 9
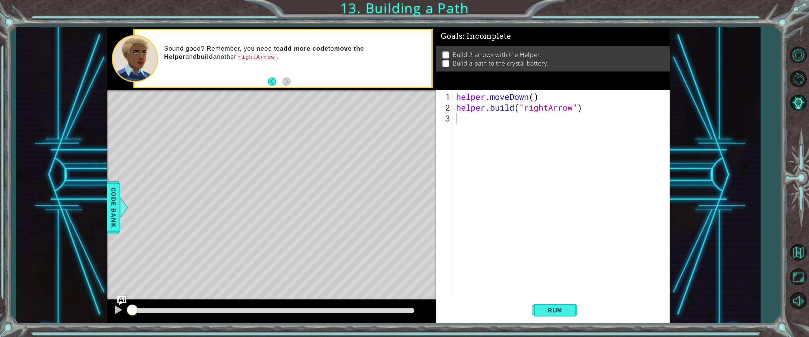
drag, startPoint x: 286, startPoint y: 77, endPoint x: 286, endPoint y: 81, distance: 4.1
click at [286, 77] on footer at bounding box center [279, 81] width 23 height 11
click at [552, 309] on span "Run" at bounding box center [554, 310] width 29 height 7
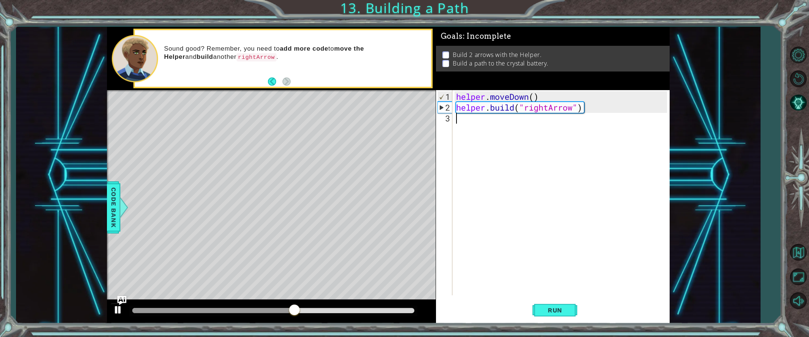
click at [115, 311] on div at bounding box center [118, 310] width 10 height 10
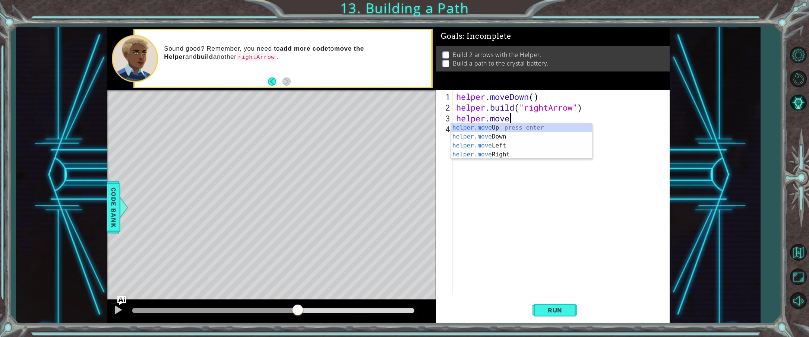
scroll to position [0, 2]
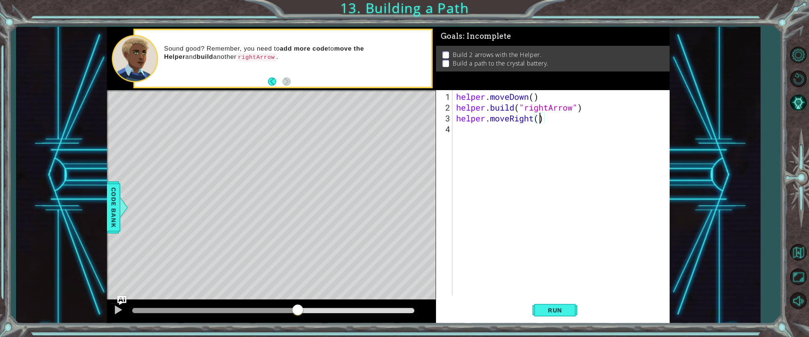
type textarea "helper.moveRight(3)"
click at [463, 129] on div "helper . moveDown ( ) helper . build ( "rightArrow" ) helper . moveRight ( 3 )" at bounding box center [563, 204] width 216 height 227
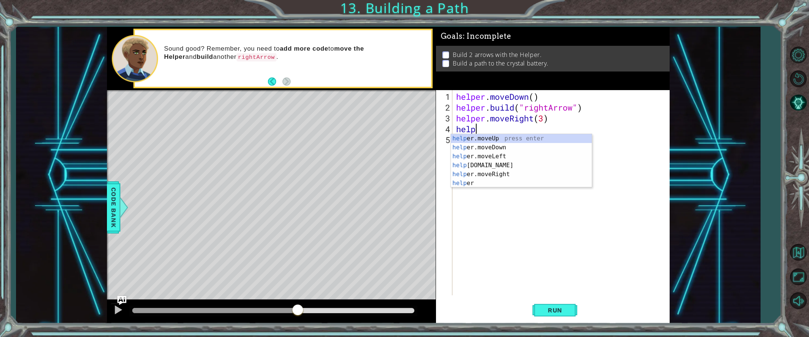
scroll to position [0, 1]
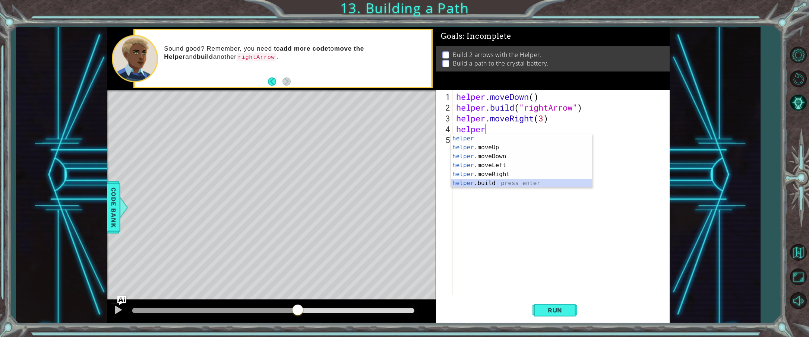
click at [491, 181] on div "helper press enter helper .moveUp press enter helper .moveDown press enter help…" at bounding box center [521, 170] width 141 height 72
type textarea "helper.build("rightArrow")"
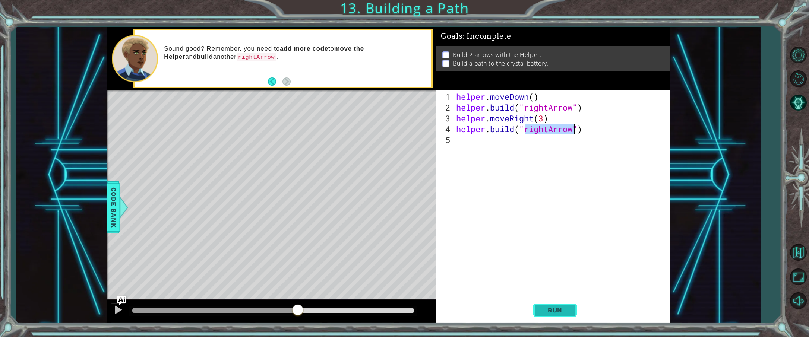
click at [560, 314] on span "Run" at bounding box center [554, 310] width 29 height 7
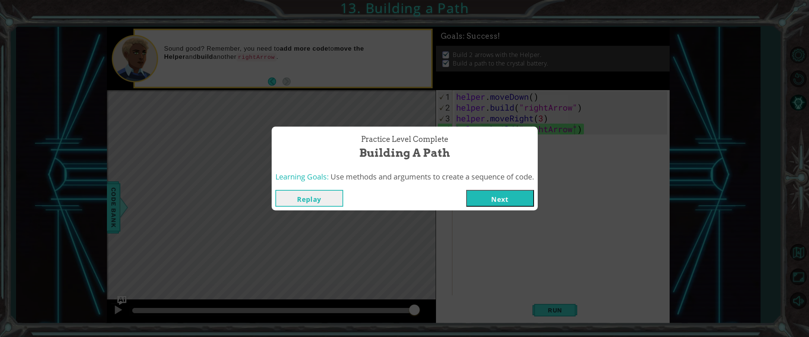
click at [500, 194] on button "Next" at bounding box center [500, 198] width 68 height 17
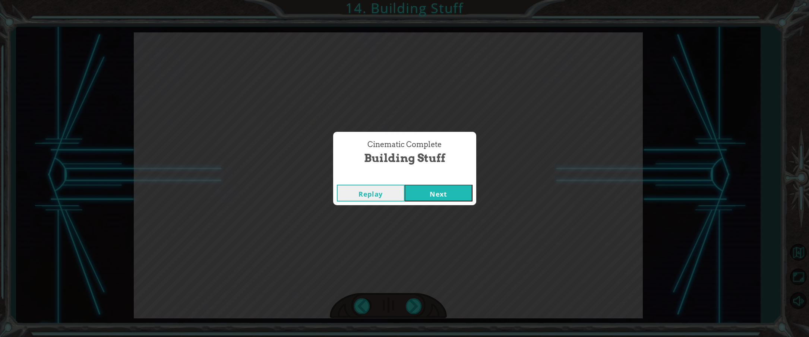
click at [470, 192] on button "Next" at bounding box center [439, 193] width 68 height 17
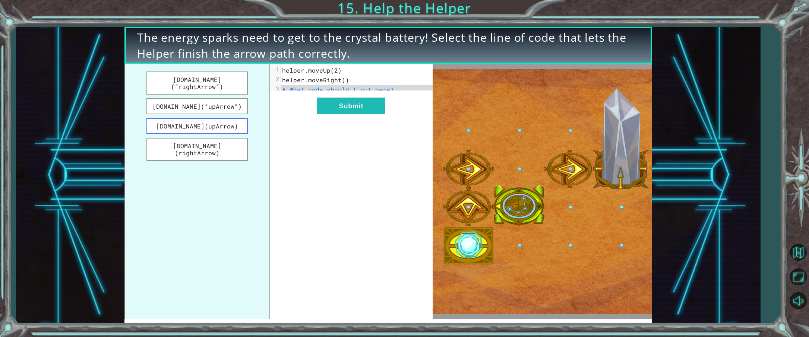
drag, startPoint x: 202, startPoint y: 119, endPoint x: 240, endPoint y: 127, distance: 38.7
click at [240, 127] on button "helper.build(upArrow)" at bounding box center [196, 126] width 101 height 16
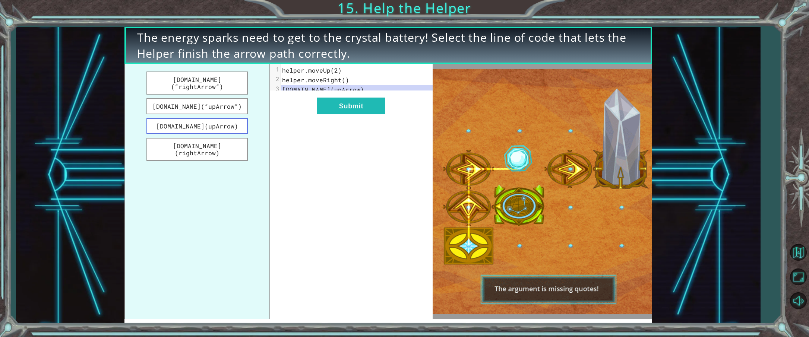
click at [224, 118] on button "helper.build(upArrow)" at bounding box center [196, 126] width 101 height 16
click at [231, 138] on button "helper.build(rightArrow)" at bounding box center [196, 149] width 101 height 23
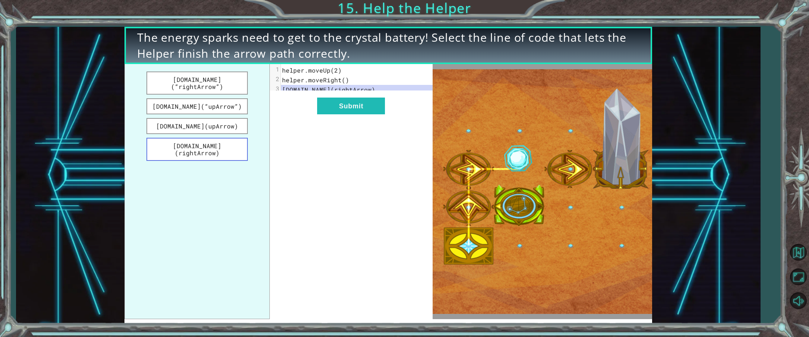
click at [232, 138] on button "helper.build(rightArrow)" at bounding box center [196, 149] width 101 height 23
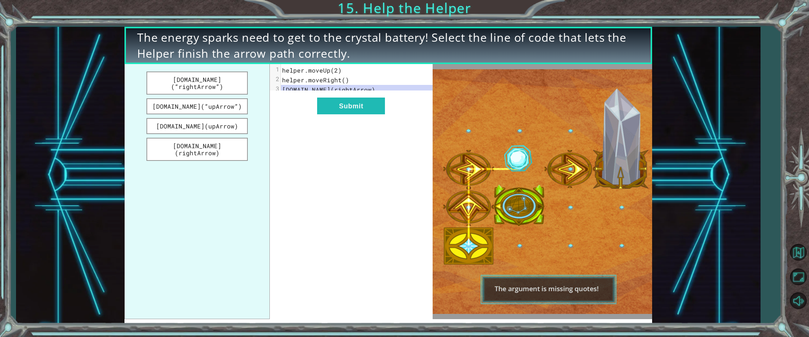
click at [233, 130] on ul "helper.build(“rightArrow”) helper.build(“upArrow”) helper.build(upArrow) helper…" at bounding box center [196, 191] width 145 height 255
click at [233, 138] on button "helper.build(rightArrow)" at bounding box center [196, 149] width 101 height 23
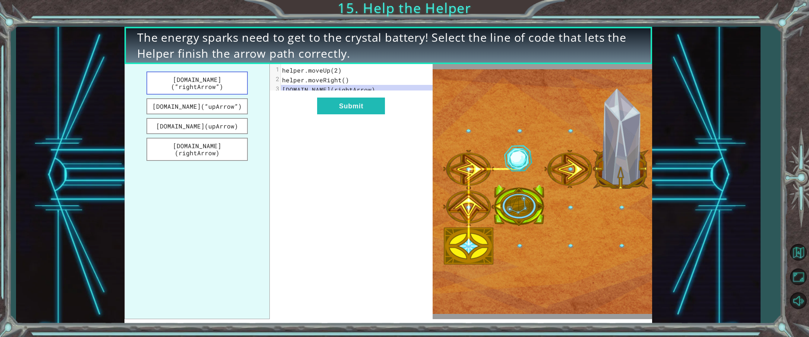
click at [231, 83] on button "helper.build(“rightArrow”)" at bounding box center [196, 83] width 101 height 23
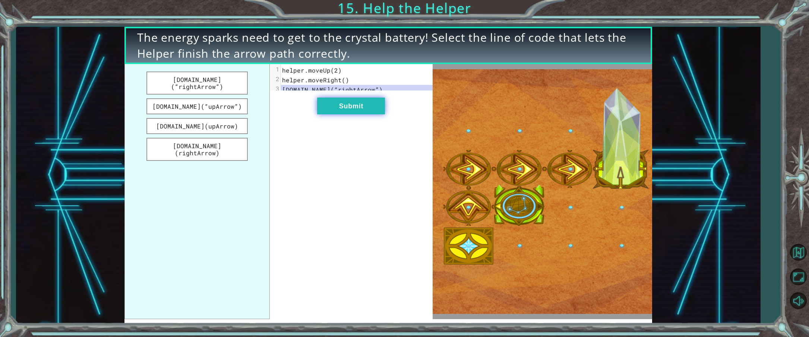
click at [346, 113] on button "Submit" at bounding box center [351, 106] width 68 height 17
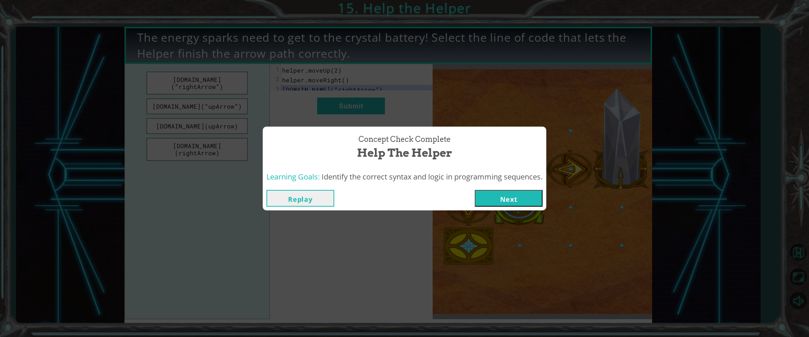
click at [507, 200] on button "Next" at bounding box center [509, 198] width 68 height 17
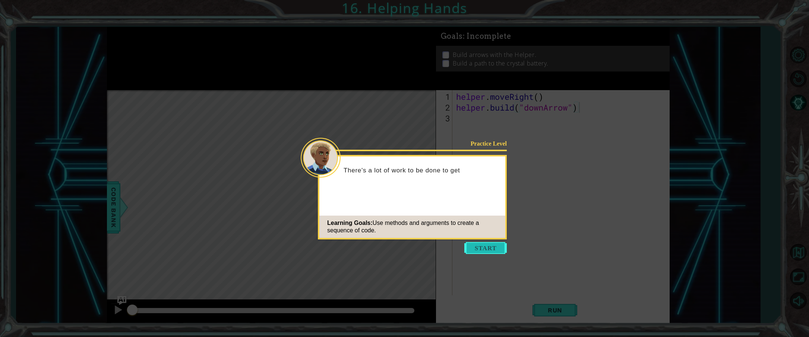
click at [472, 251] on button "Start" at bounding box center [485, 248] width 42 height 12
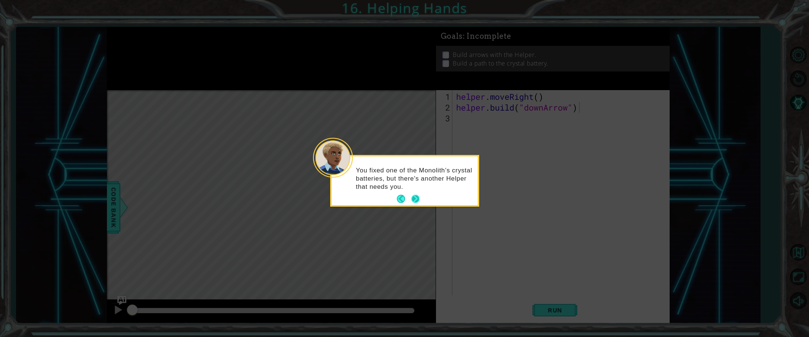
click at [417, 197] on button "Next" at bounding box center [415, 199] width 9 height 9
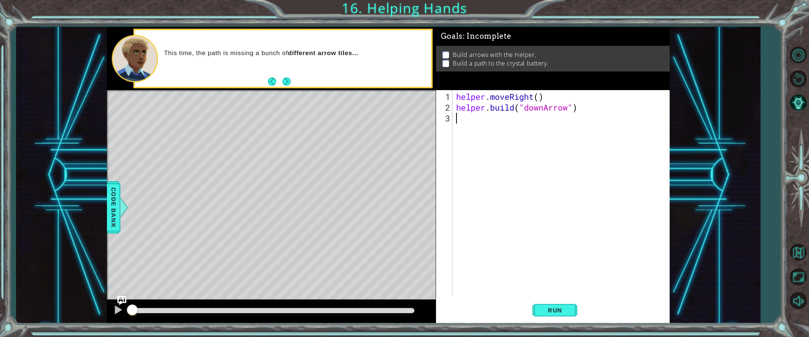
click at [488, 120] on div "helper . moveRight ( ) helper . build ( "downArrow" )" at bounding box center [563, 204] width 216 height 227
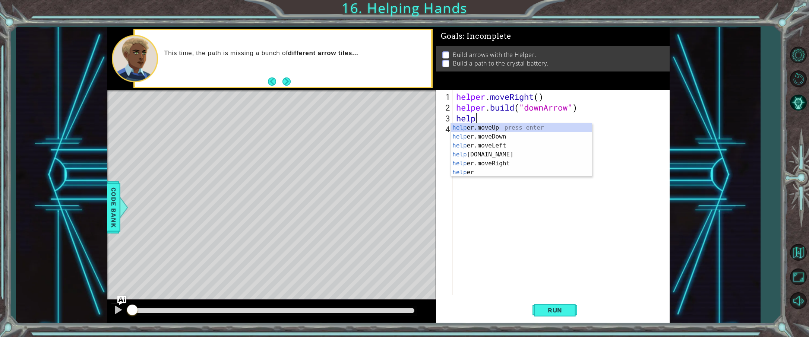
scroll to position [0, 1]
click at [487, 146] on div "helper press enter helper .moveUp press enter helper .moveDown press enter help…" at bounding box center [521, 159] width 141 height 72
type textarea "helper.moveDown(1)"
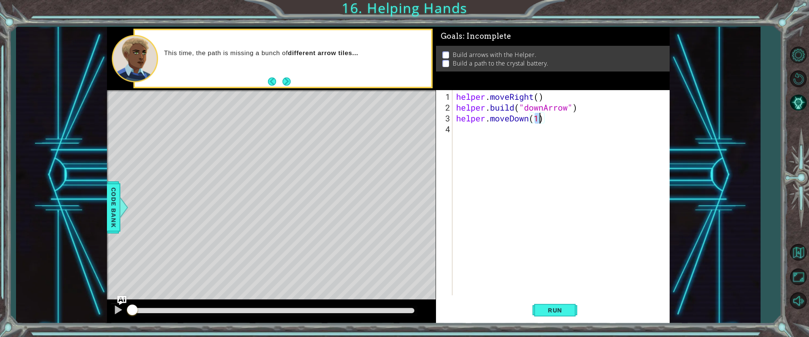
click at [476, 133] on div "helper . moveRight ( ) helper . build ( "downArrow" ) helper . moveDown ( 1 )" at bounding box center [563, 204] width 216 height 227
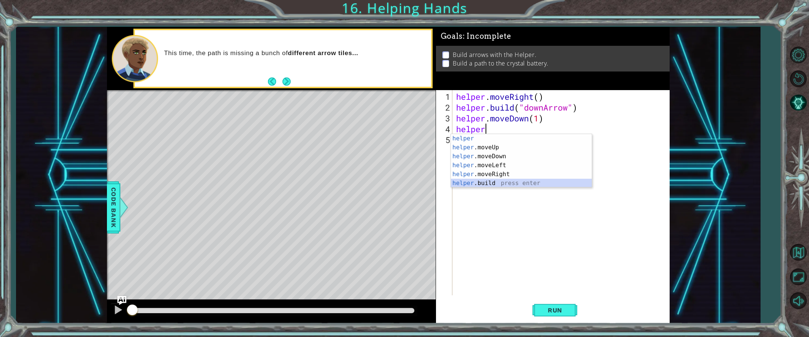
click at [471, 186] on div "helper press enter helper .moveUp press enter helper .moveDown press enter help…" at bounding box center [521, 170] width 141 height 72
type textarea "helper.build("rightArrow")"
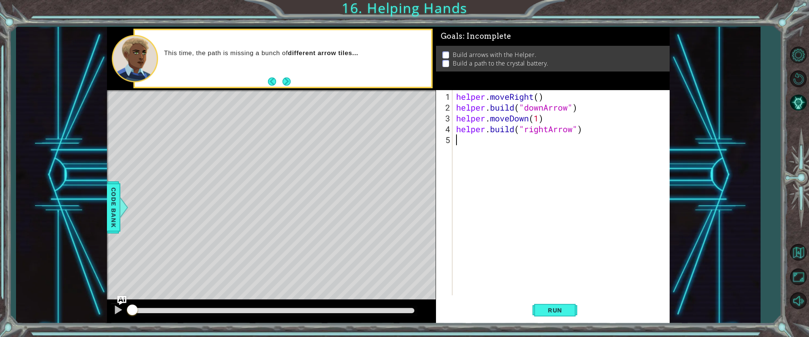
click at [473, 143] on div "helper . moveRight ( ) helper . build ( "downArrow" ) helper . moveDown ( 1 ) h…" at bounding box center [563, 204] width 216 height 227
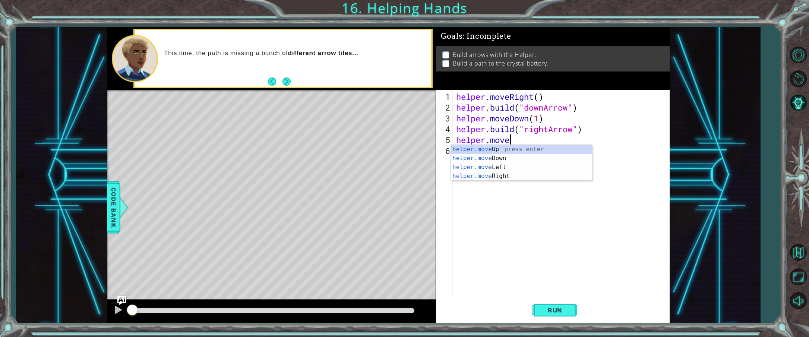
scroll to position [0, 2]
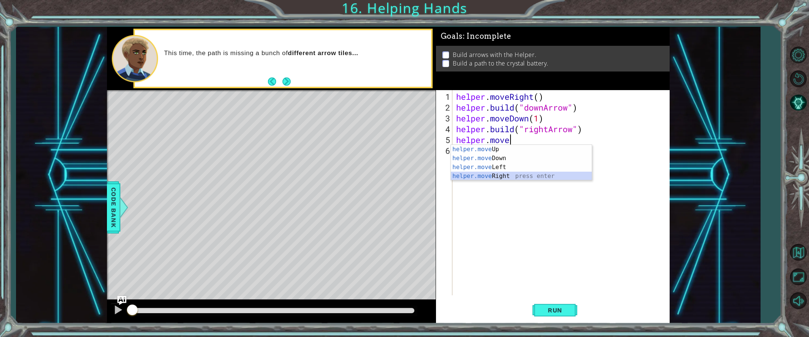
click at [483, 177] on div "helper.move Up press enter helper.move Down press enter helper.move Left press …" at bounding box center [521, 172] width 141 height 54
type textarea "helper.moveRight(1)"
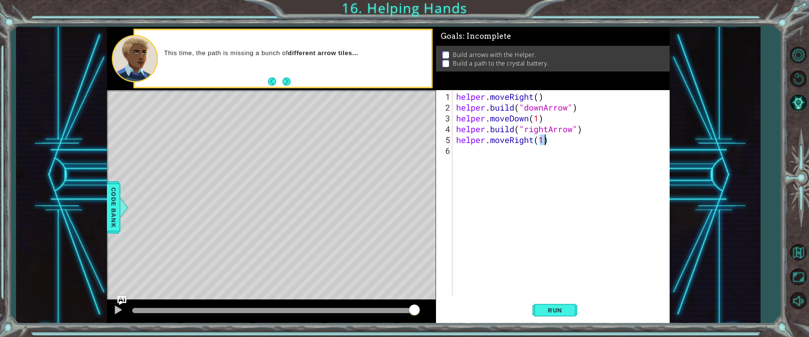
drag, startPoint x: 135, startPoint y: 309, endPoint x: 489, endPoint y: 292, distance: 354.4
click at [489, 292] on div "1 ההההההההההההההההההההההההההההההההההההההההההההההההההההההההההההההההההההההההההההה…" at bounding box center [388, 175] width 562 height 297
click at [562, 302] on button "Run" at bounding box center [554, 310] width 45 height 23
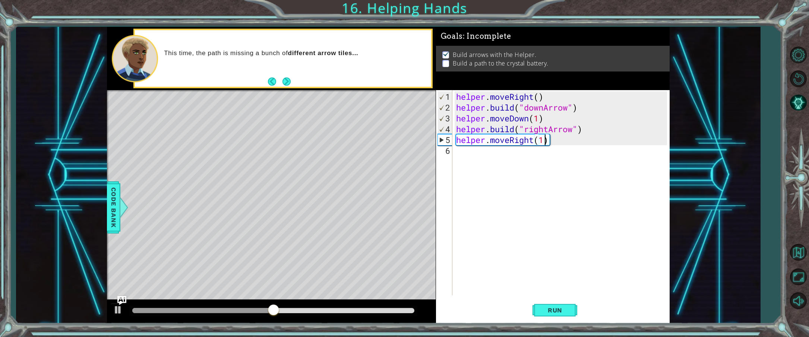
click at [488, 152] on div "helper . moveRight ( ) helper . build ( "downArrow" ) helper . moveDown ( 1 ) h…" at bounding box center [563, 204] width 216 height 227
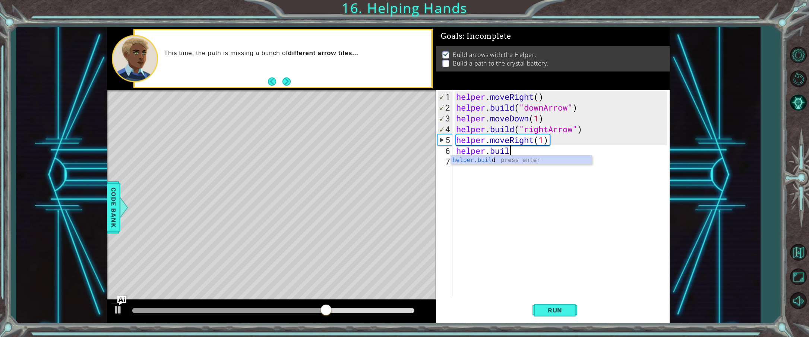
scroll to position [0, 2]
type textarea "helper.build("rightArrow")"
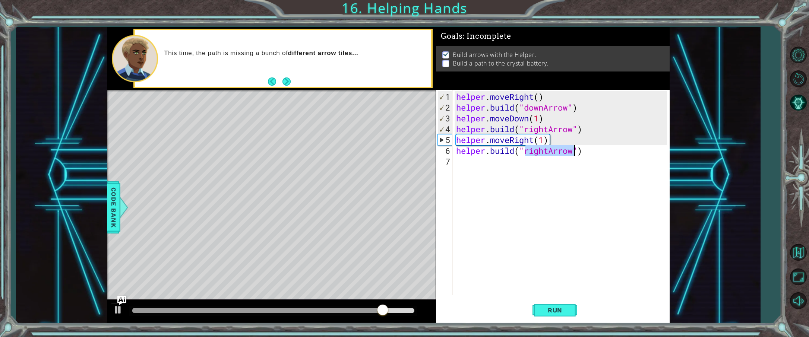
click at [530, 170] on div "helper . moveRight ( ) helper . build ( "downArrow" ) helper . moveDown ( 1 ) h…" at bounding box center [563, 204] width 216 height 227
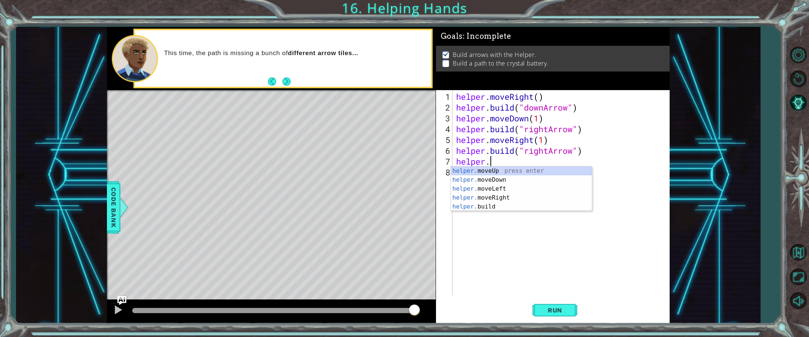
scroll to position [0, 1]
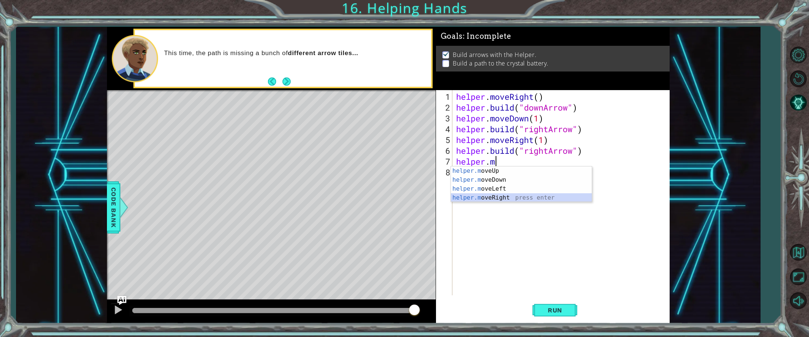
click at [509, 198] on div "helper.m oveUp press enter helper.m oveDown press enter helper.m oveLeft press …" at bounding box center [521, 194] width 141 height 54
type textarea "helper.moveRight(1)"
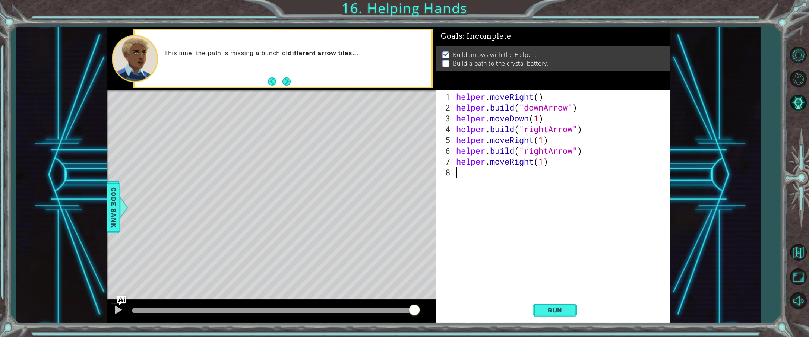
click at [463, 174] on div "helper . moveRight ( ) helper . build ( "downArrow" ) helper . moveDown ( 1 ) h…" at bounding box center [563, 204] width 216 height 227
type textarea "helper.build("upArrow")"
click at [558, 310] on span "Run" at bounding box center [554, 310] width 29 height 7
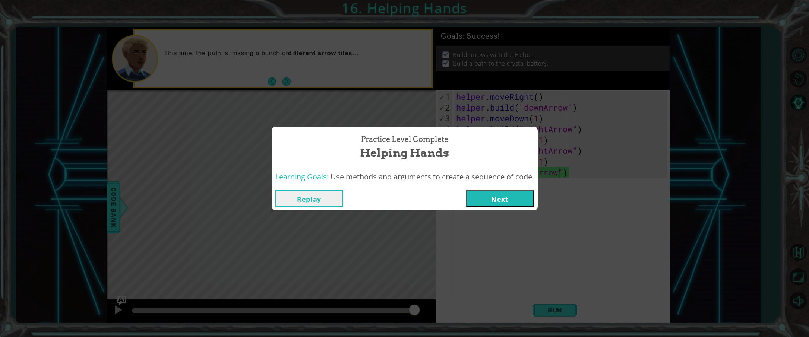
click at [504, 199] on button "Next" at bounding box center [500, 198] width 68 height 17
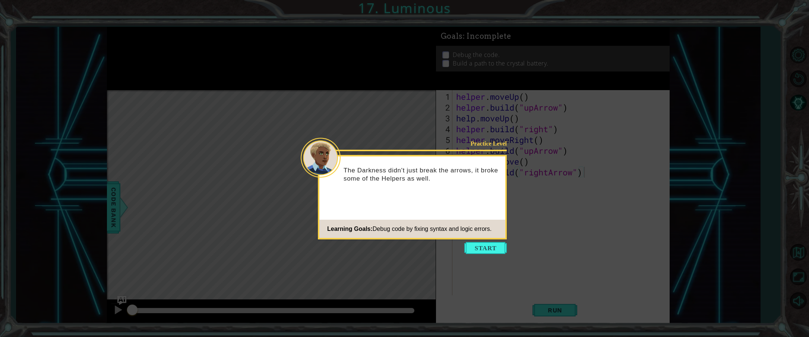
click at [487, 246] on button "Start" at bounding box center [485, 248] width 42 height 12
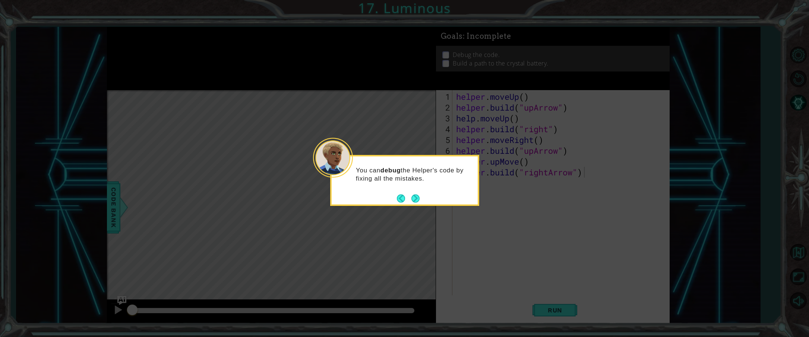
click at [412, 193] on footer at bounding box center [408, 198] width 23 height 11
click at [413, 197] on button "Next" at bounding box center [415, 198] width 8 height 8
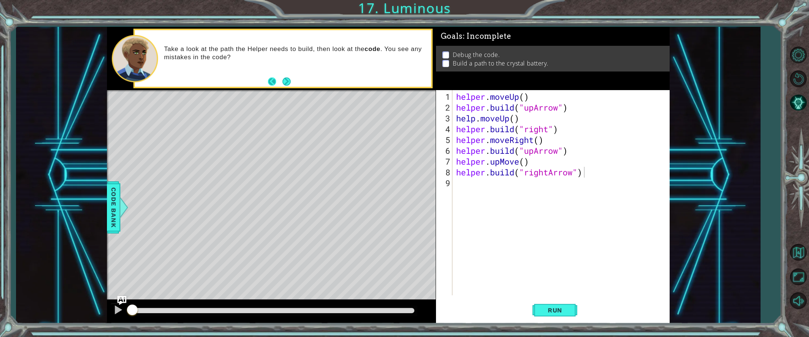
click at [281, 82] on button "Back" at bounding box center [275, 81] width 15 height 8
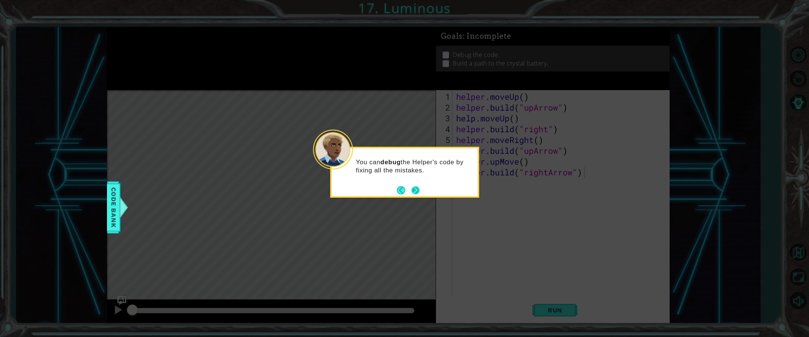
click at [418, 193] on button "Next" at bounding box center [415, 190] width 8 height 8
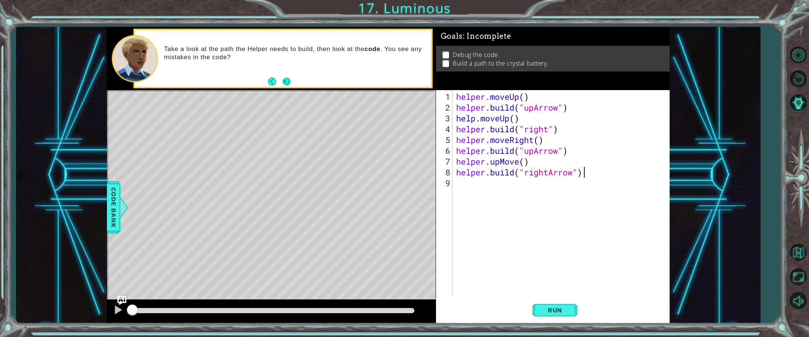
click at [284, 83] on button "Next" at bounding box center [286, 81] width 8 height 8
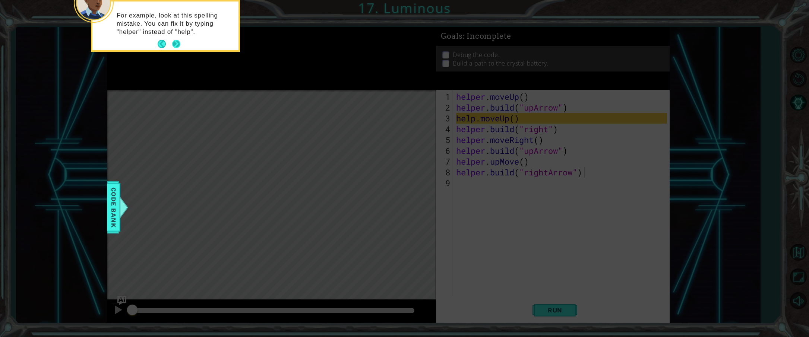
click at [178, 41] on button "Next" at bounding box center [176, 44] width 8 height 8
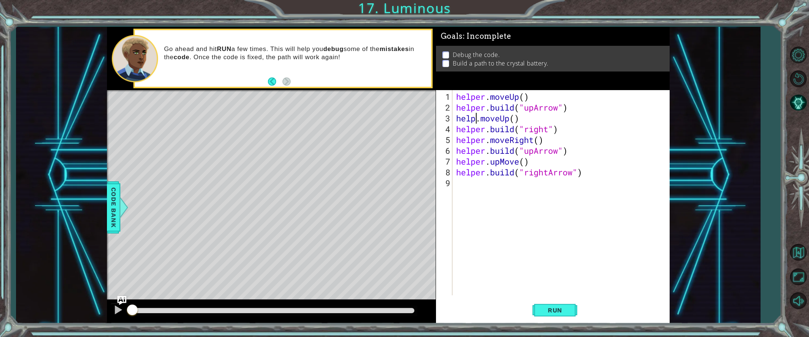
click at [475, 120] on div "helper . moveUp ( ) helper . build ( "upArrow" ) help . moveUp ( ) helper . bui…" at bounding box center [563, 204] width 216 height 227
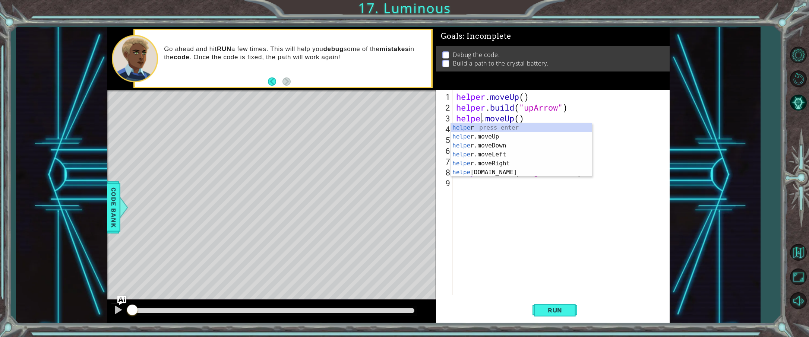
type textarea "helper.moveUp()"
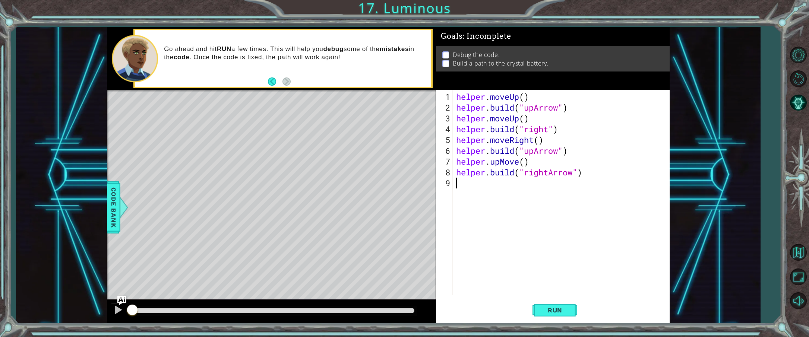
click at [516, 226] on div "helper . moveUp ( ) helper . build ( "upArrow" ) helper . moveUp ( ) helper . b…" at bounding box center [563, 204] width 216 height 227
click at [520, 163] on div "helper . moveUp ( ) helper . build ( "upArrow" ) helper . moveUp ( ) helper . b…" at bounding box center [563, 204] width 216 height 227
click at [541, 311] on span "Run" at bounding box center [554, 310] width 29 height 7
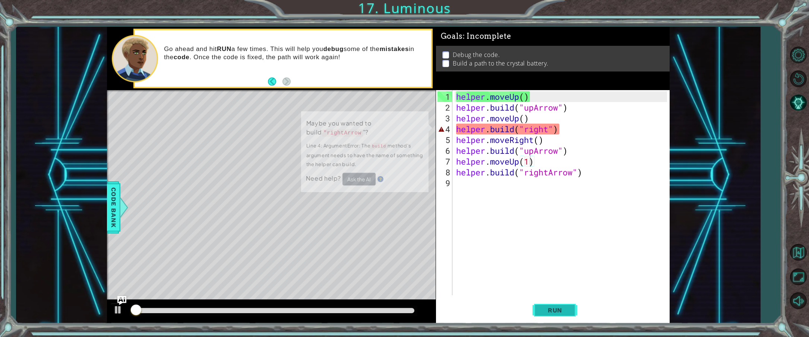
click at [544, 311] on span "Run" at bounding box center [554, 310] width 29 height 7
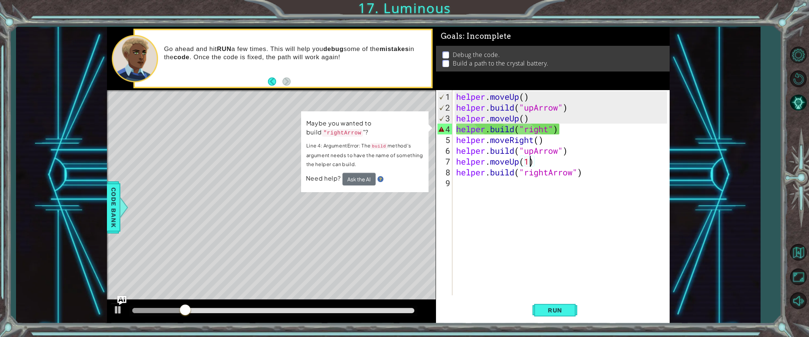
click at [330, 132] on code ""rightArrow" at bounding box center [342, 133] width 41 height 8
click at [330, 134] on code ""rightArrow" at bounding box center [342, 132] width 41 height 7
click at [545, 129] on div "helper . moveUp ( ) helper . build ( "upArrow" ) helper . moveUp ( ) helper . b…" at bounding box center [563, 204] width 216 height 227
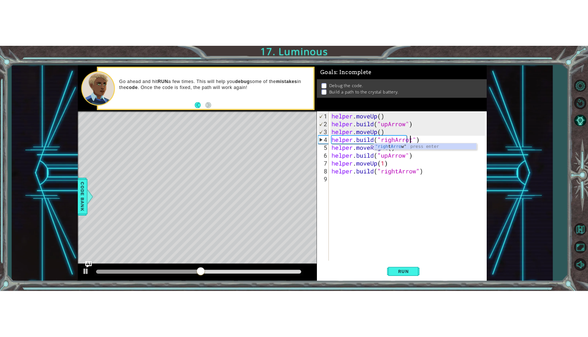
scroll to position [0, 5]
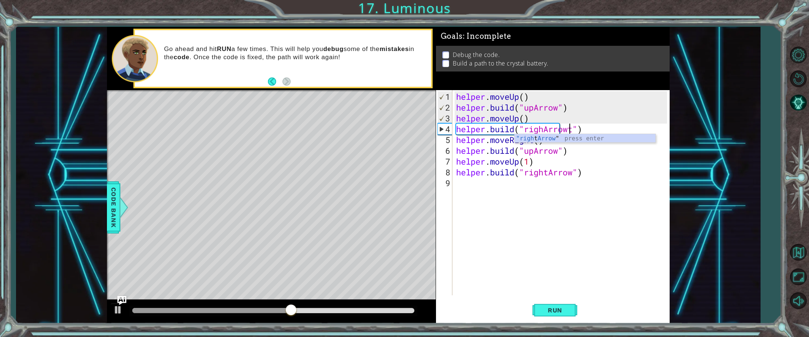
click at [572, 129] on div "helper . moveUp ( ) helper . build ( "upArrow" ) helper . moveUp ( ) helper . b…" at bounding box center [563, 204] width 216 height 227
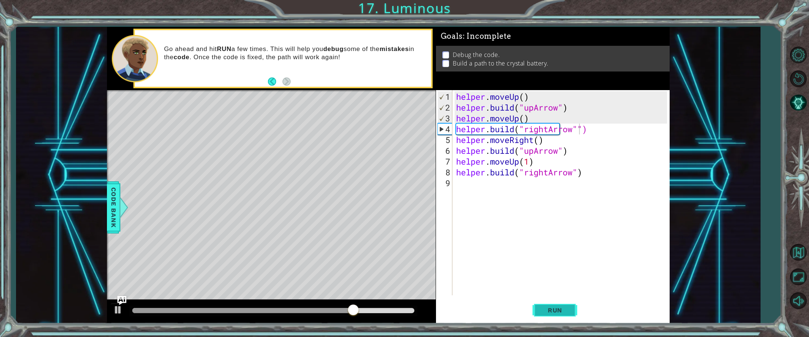
click at [564, 305] on button "Run" at bounding box center [554, 310] width 45 height 23
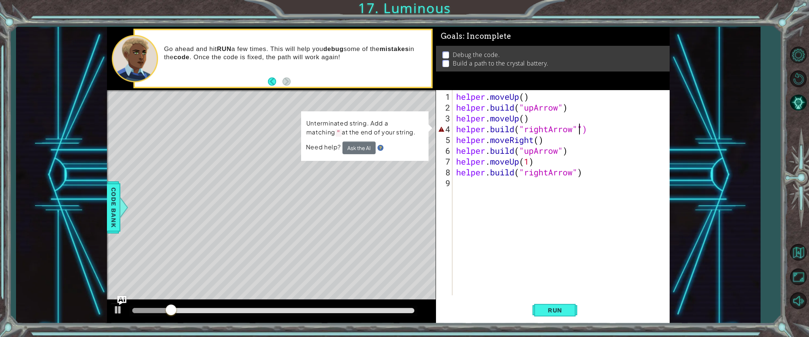
type textarea "helper.build("rightArrow")"
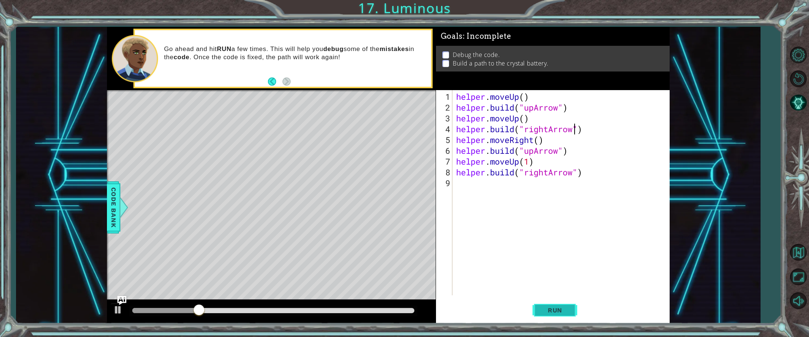
click at [563, 313] on span "Run" at bounding box center [554, 310] width 29 height 7
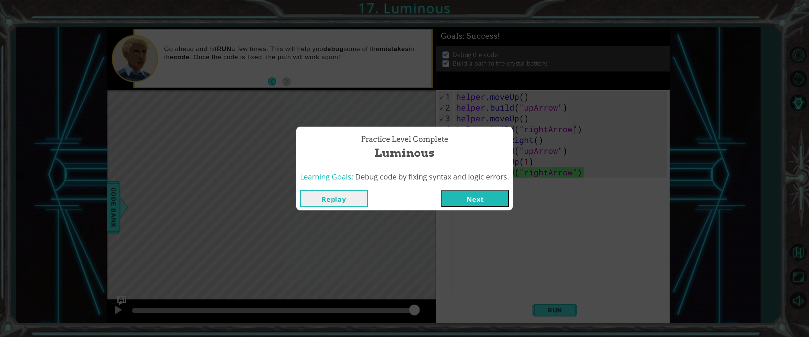
click at [470, 200] on button "Next" at bounding box center [475, 198] width 68 height 17
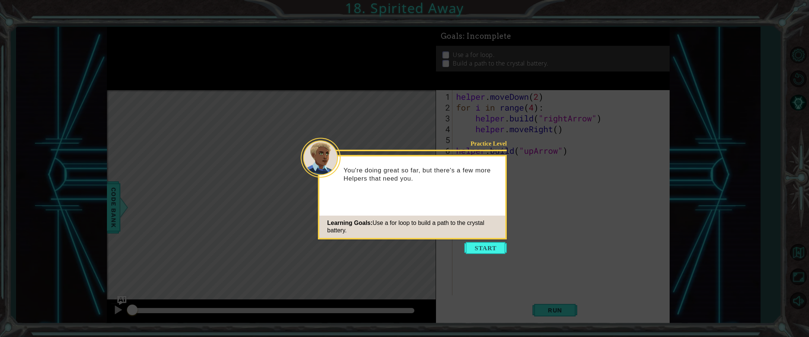
click at [493, 255] on icon at bounding box center [404, 168] width 809 height 337
click at [488, 251] on button "Start" at bounding box center [485, 248] width 42 height 12
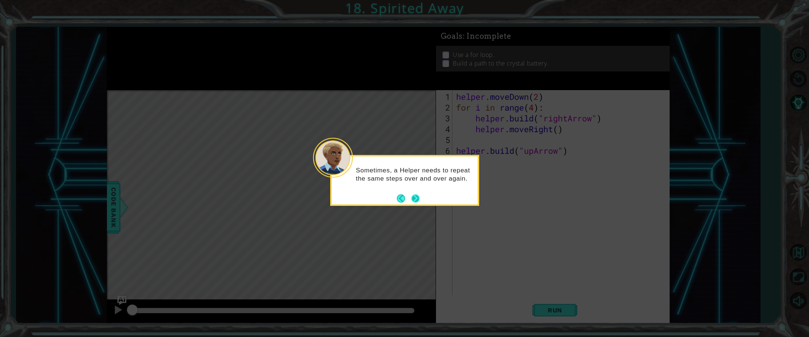
click at [419, 200] on button "Next" at bounding box center [415, 198] width 8 height 8
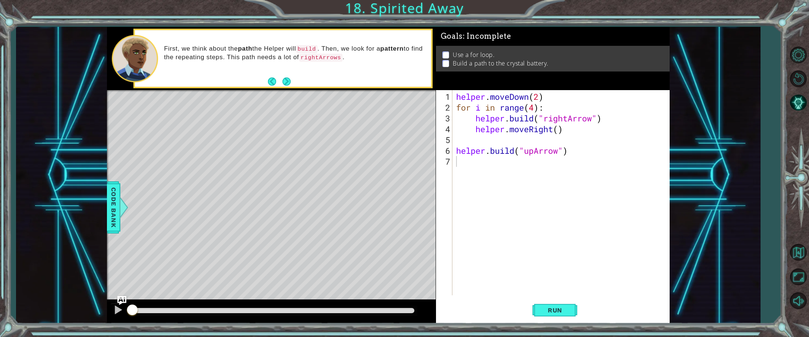
drag, startPoint x: 699, startPoint y: 196, endPoint x: 702, endPoint y: 192, distance: 5.3
click at [699, 196] on div "1 ההההההההההההההההההההההההההההההההההההההההההההההההההההההההההההההההההההההההההההה…" at bounding box center [388, 175] width 744 height 297
click at [703, 181] on div "1 ההההההההההההההההההההההההההההההההההההההההההההההההההההההההההההההההההההההההההההה…" at bounding box center [388, 175] width 744 height 297
click at [703, 176] on div "1 ההההההההההההההההההההההההההההההההההההההההההההההההההההההההההההההההההההההההההההה…" at bounding box center [388, 175] width 744 height 297
click at [703, 169] on div "1 ההההההההההההההההההההההההההההההההההההההההההההההההההההההההההההההההההההההההההההה…" at bounding box center [388, 175] width 744 height 297
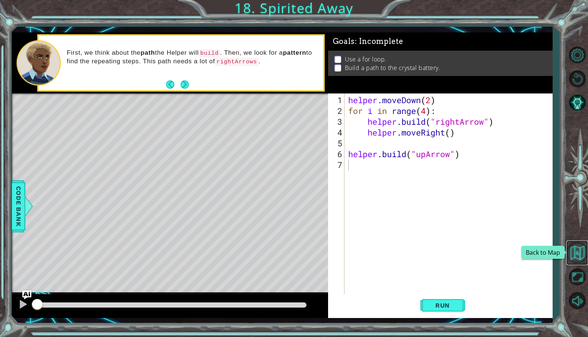
click at [581, 250] on button "Back to Map" at bounding box center [578, 253] width 22 height 22
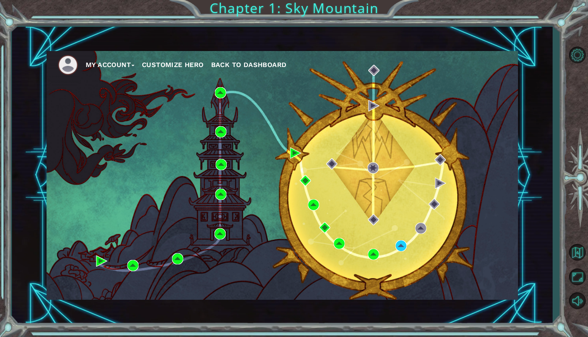
drag, startPoint x: 64, startPoint y: 61, endPoint x: 83, endPoint y: 64, distance: 19.0
click at [64, 61] on img at bounding box center [68, 65] width 20 height 20
click at [102, 67] on button "My Account" at bounding box center [110, 64] width 49 height 11
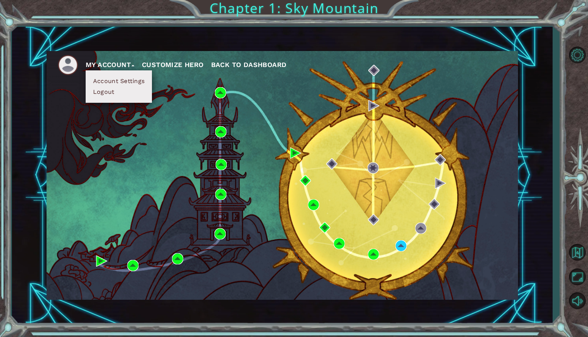
click at [117, 94] on li "Logout" at bounding box center [119, 92] width 56 height 8
click at [115, 94] on button "Logout" at bounding box center [104, 92] width 26 height 8
